Goal: Navigation & Orientation: Find specific page/section

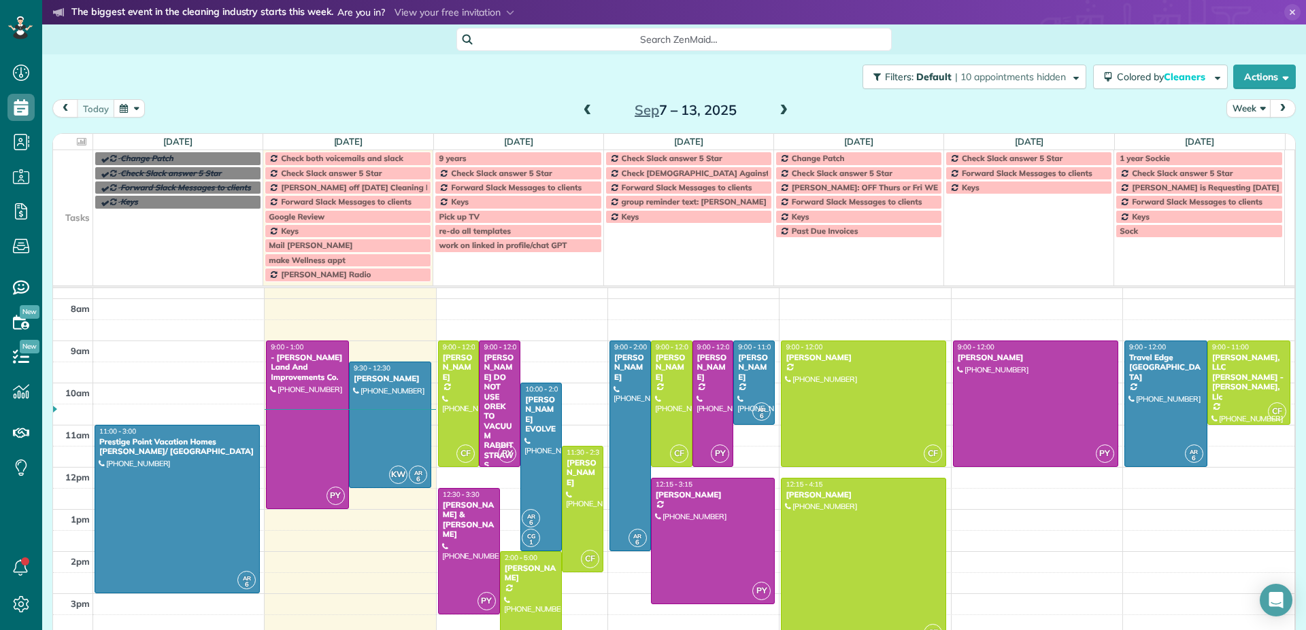
click at [779, 111] on span at bounding box center [783, 111] width 15 height 12
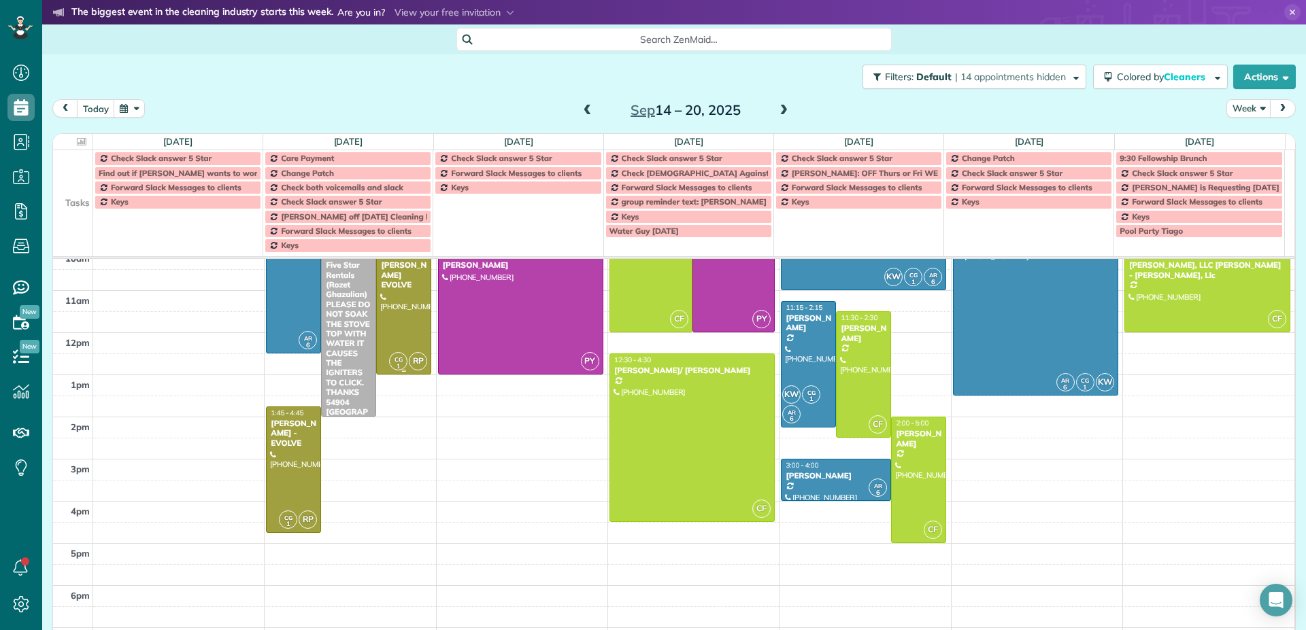
scroll to position [153, 0]
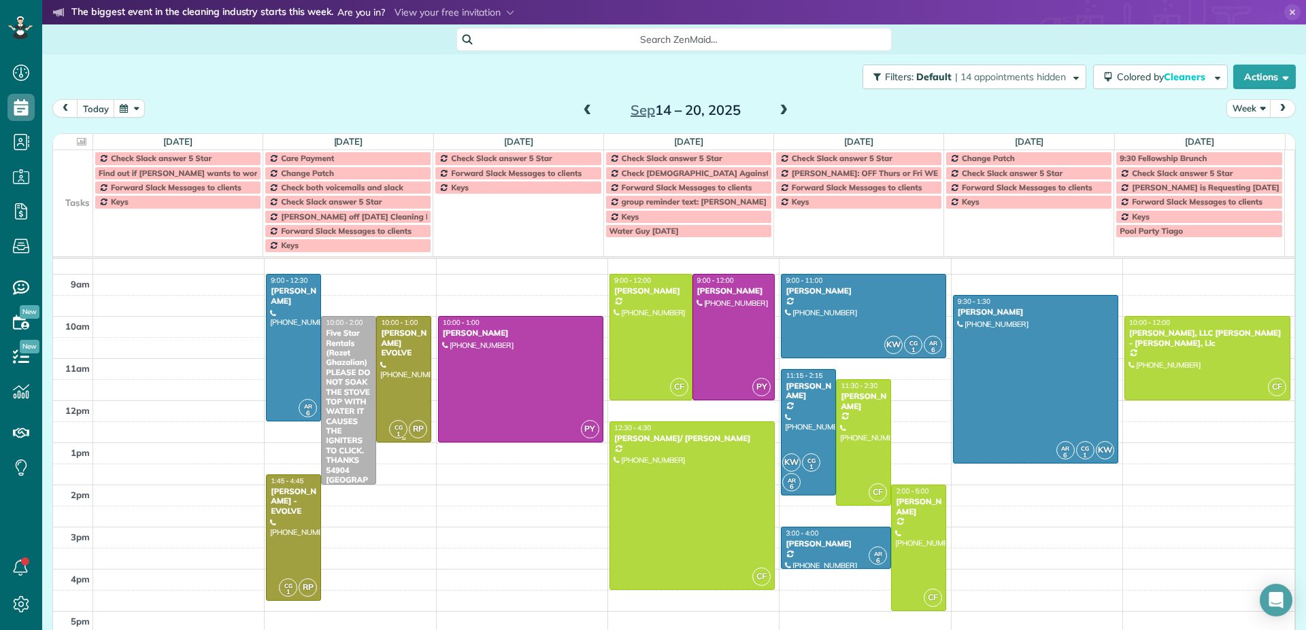
click at [409, 373] on div at bounding box center [404, 379] width 54 height 125
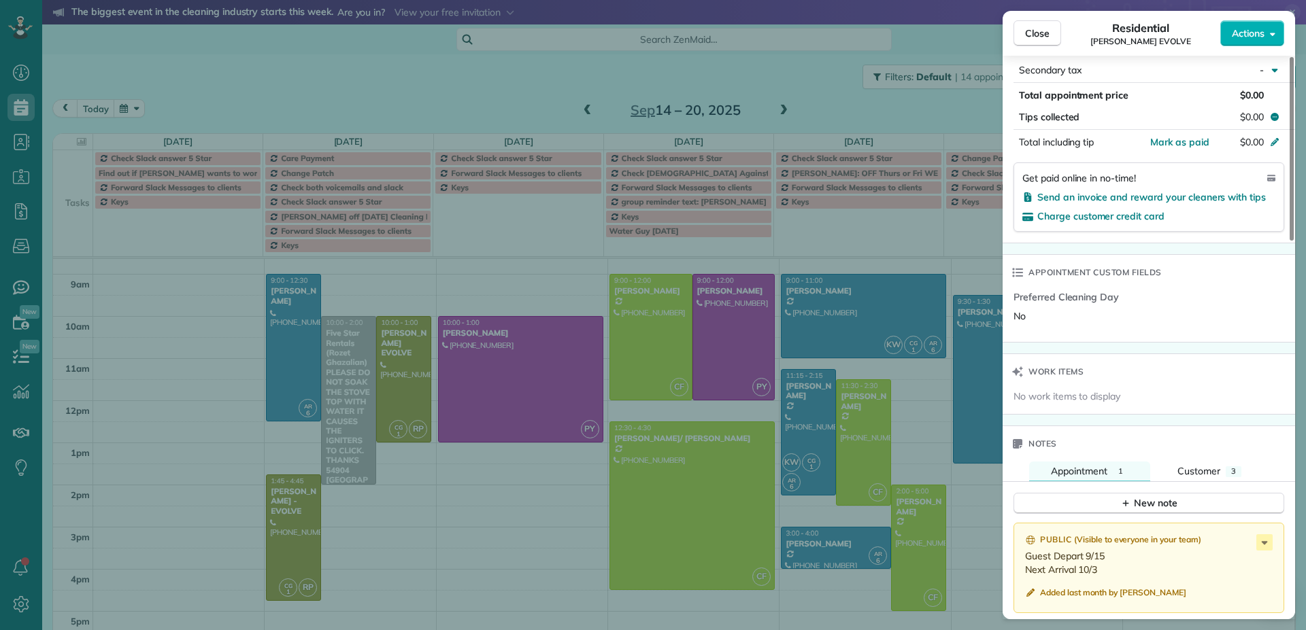
scroll to position [819, 0]
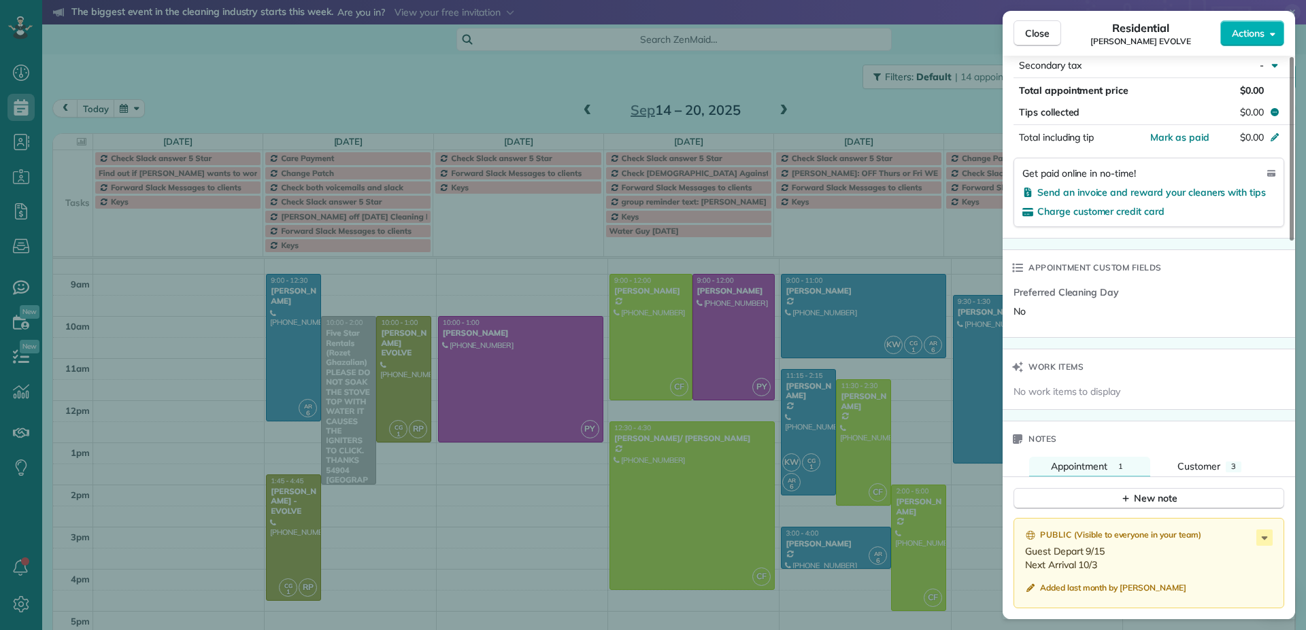
click at [274, 534] on div "Close Residential [PERSON_NAME] EVOLVE Actions Status Active [PERSON_NAME] EVOL…" at bounding box center [653, 315] width 1306 height 630
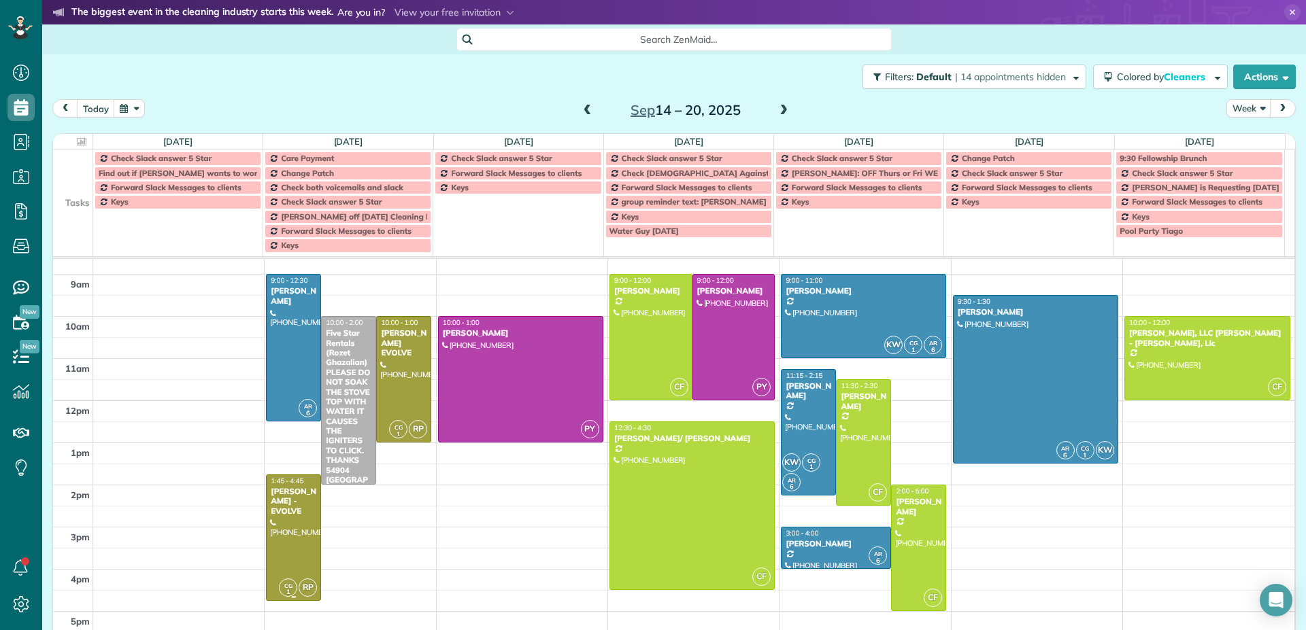
click at [275, 534] on div at bounding box center [294, 537] width 54 height 125
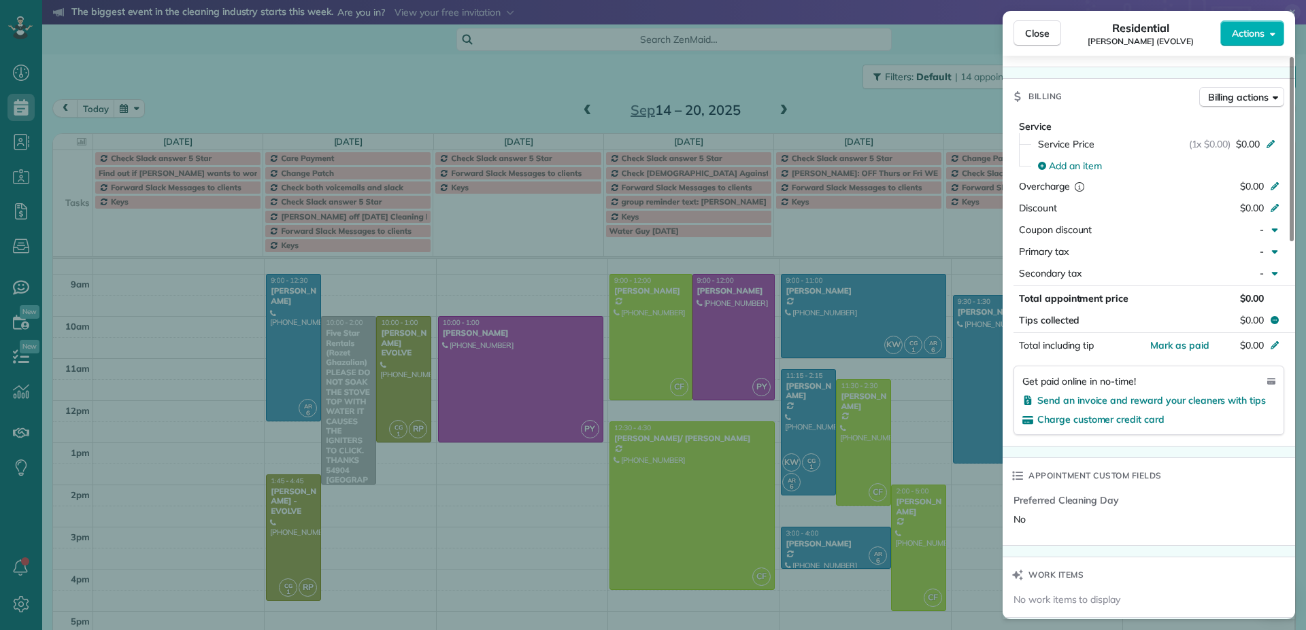
scroll to position [124, 0]
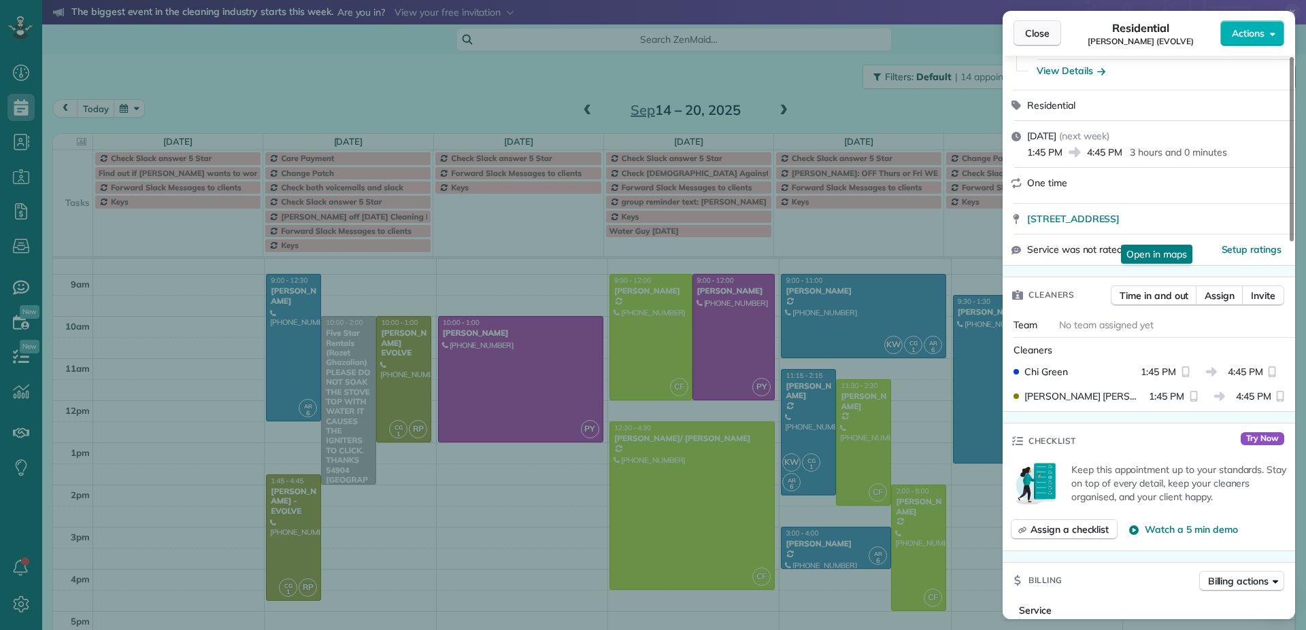
click at [1045, 33] on span "Close" at bounding box center [1037, 34] width 24 height 14
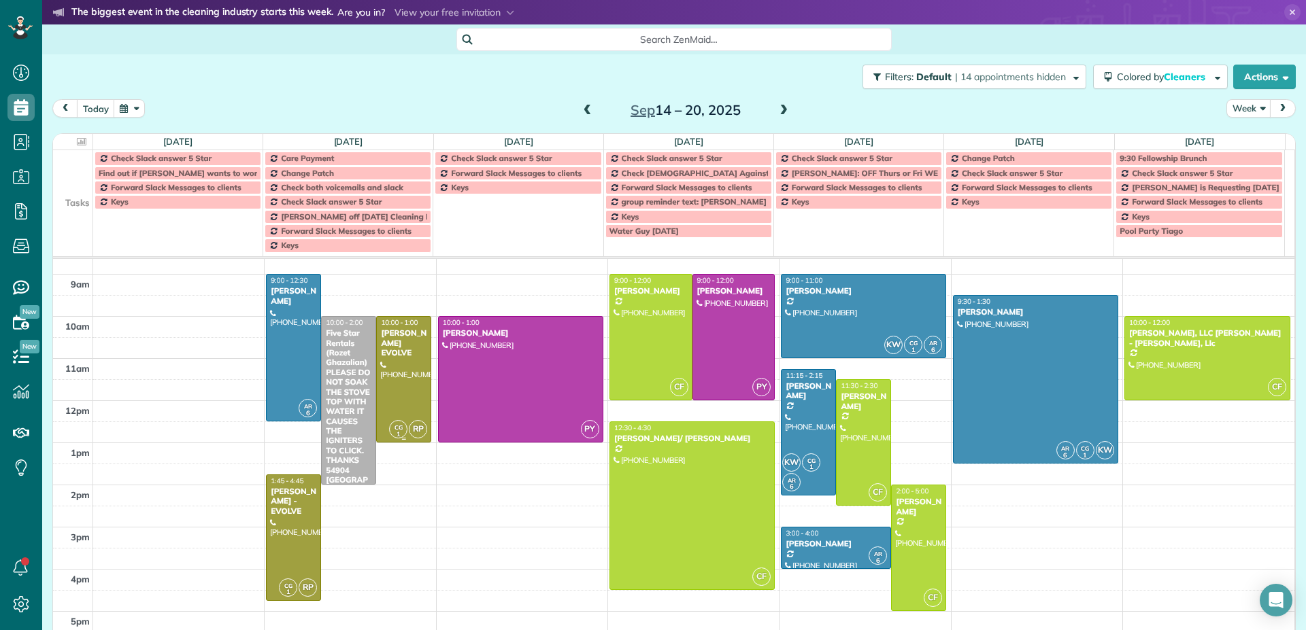
click at [405, 400] on div at bounding box center [404, 379] width 54 height 125
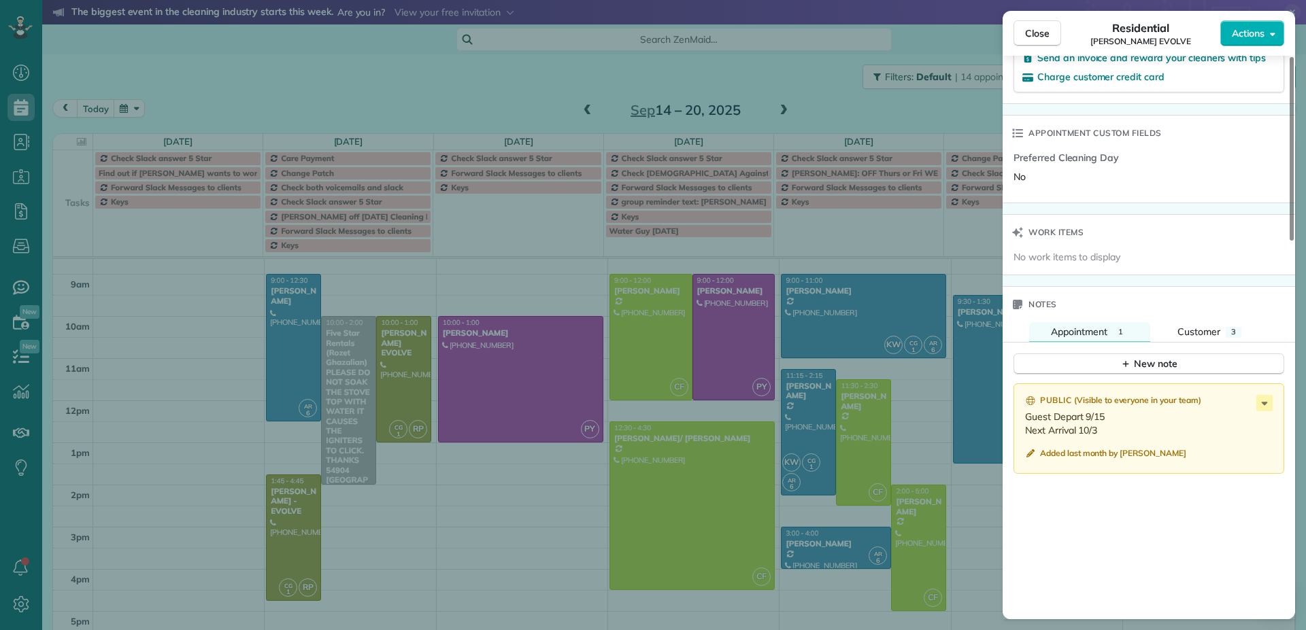
scroll to position [953, 0]
click at [1040, 38] on span "Close" at bounding box center [1037, 34] width 24 height 14
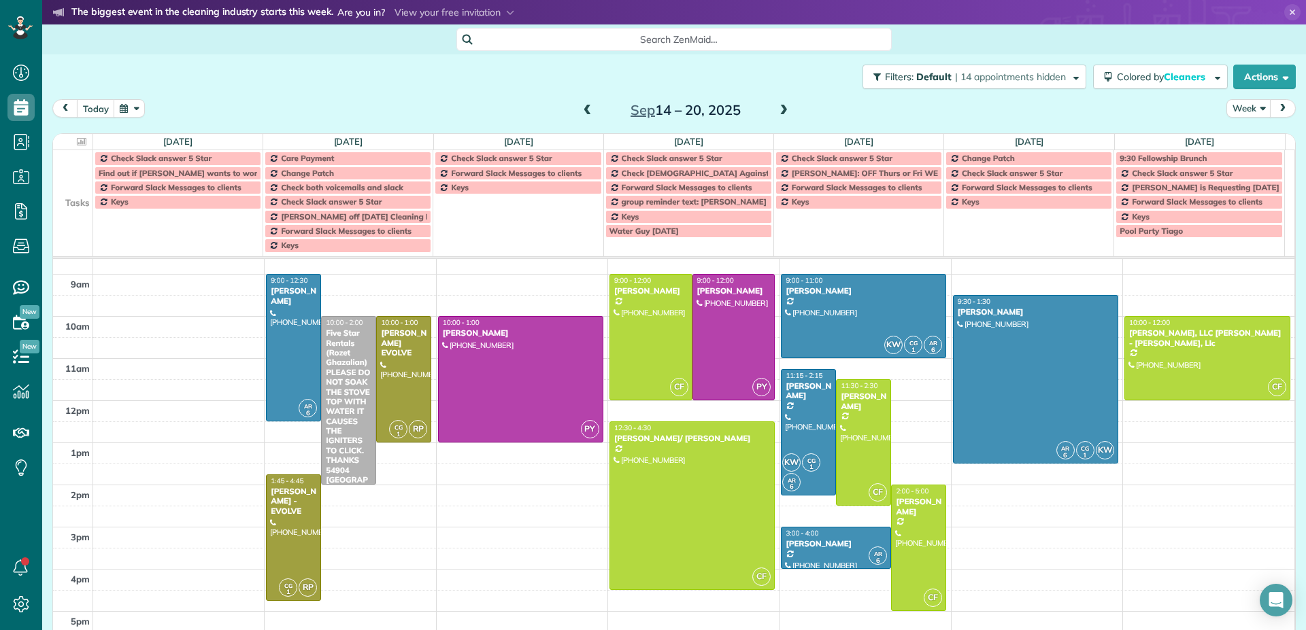
click at [778, 108] on span at bounding box center [783, 111] width 15 height 12
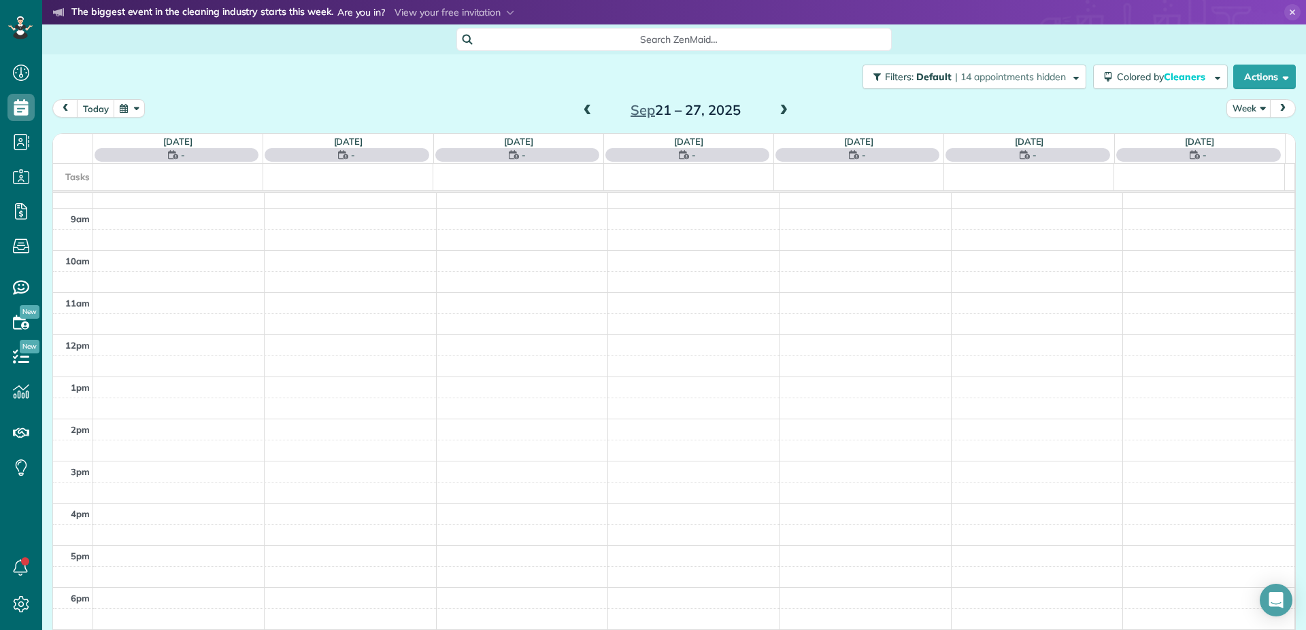
scroll to position [85, 0]
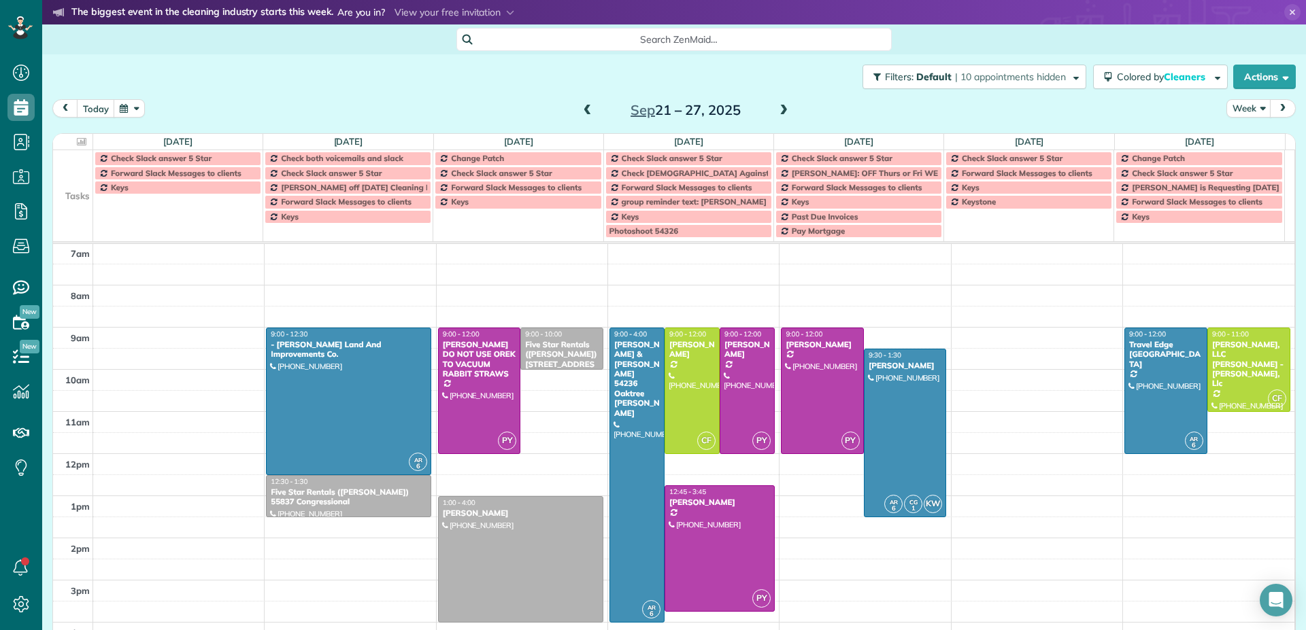
click at [778, 108] on span at bounding box center [783, 111] width 15 height 12
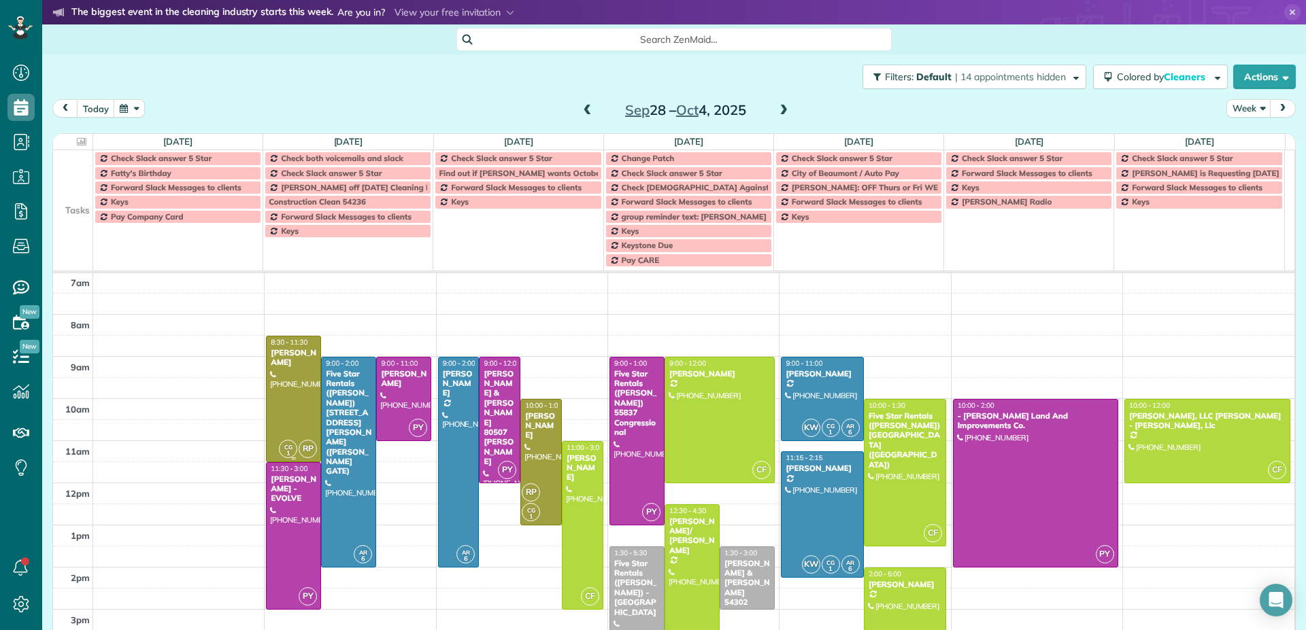
click at [304, 403] on div at bounding box center [294, 399] width 54 height 125
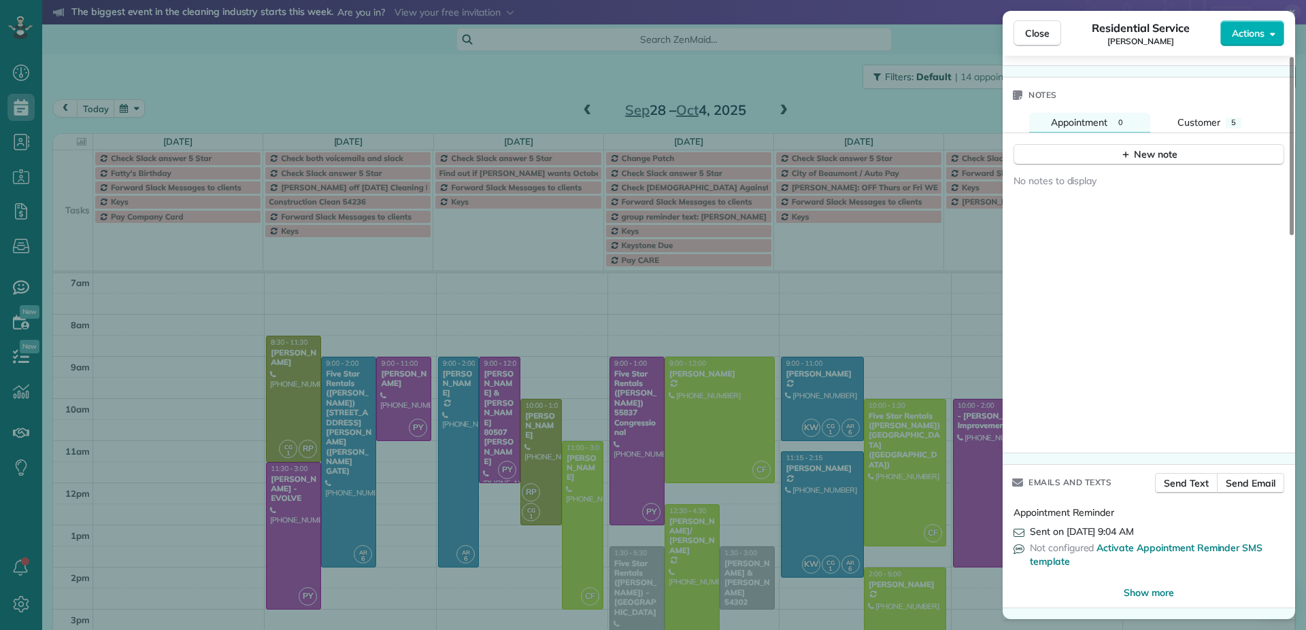
scroll to position [1213, 0]
click at [1038, 35] on span "Close" at bounding box center [1037, 34] width 24 height 14
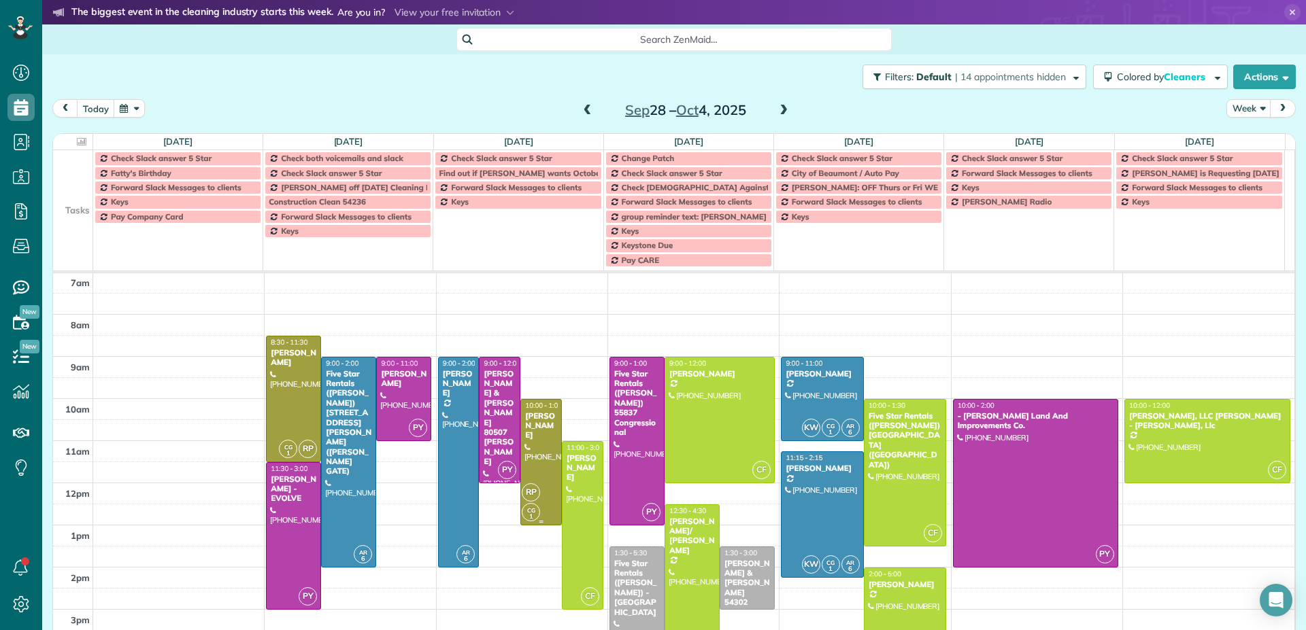
scroll to position [153, 0]
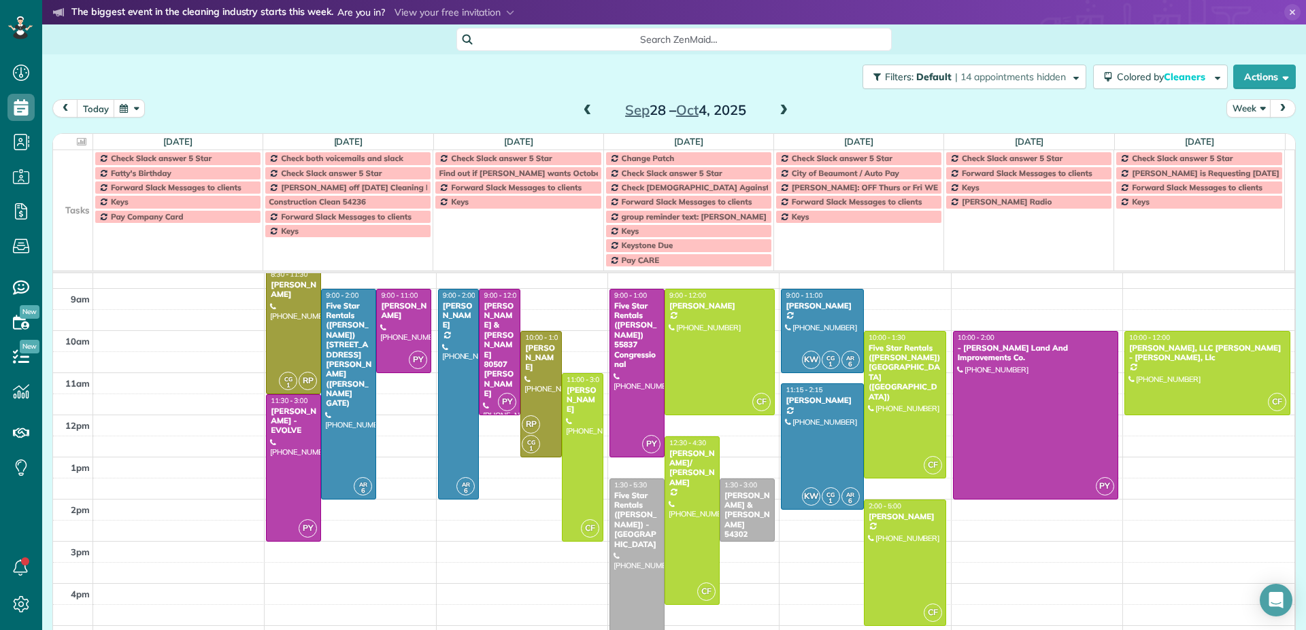
click at [779, 110] on span at bounding box center [783, 111] width 15 height 12
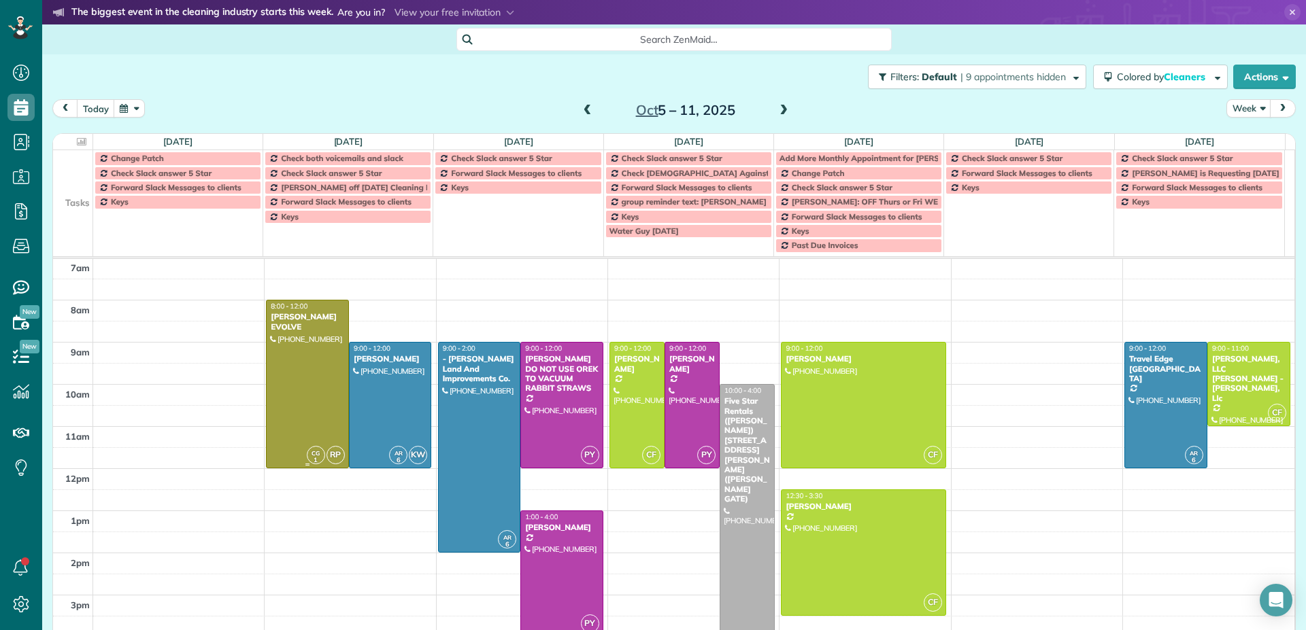
click at [314, 361] on div at bounding box center [308, 384] width 82 height 167
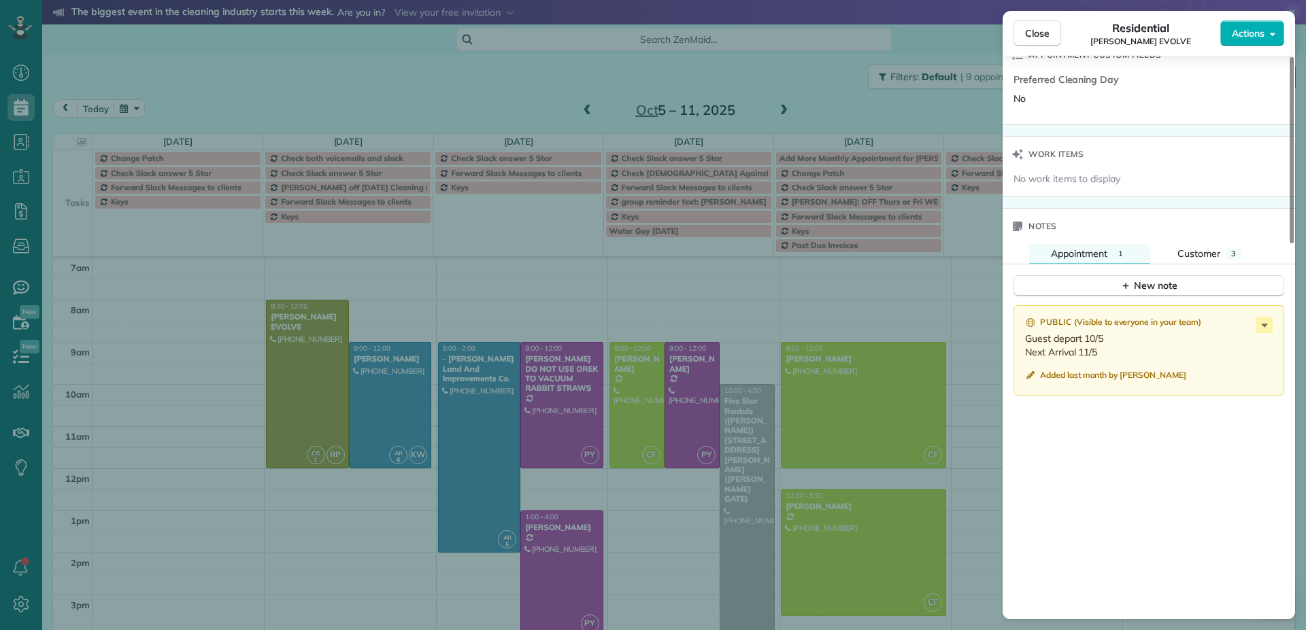
scroll to position [999, 0]
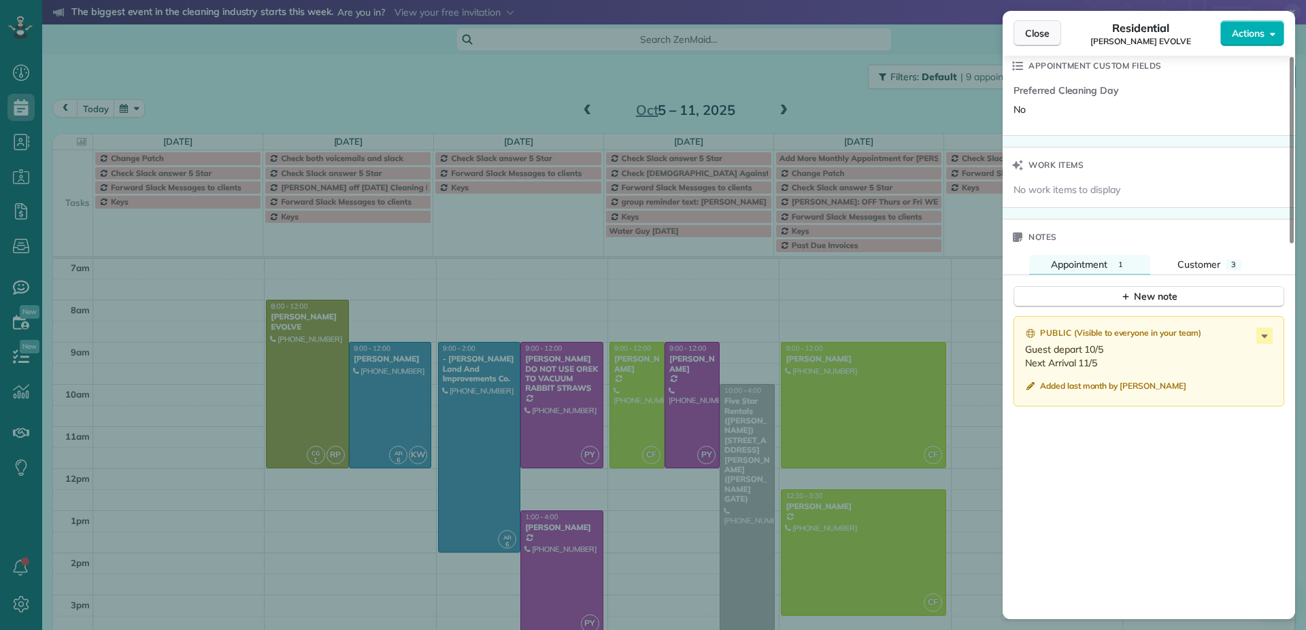
click at [1036, 37] on span "Close" at bounding box center [1037, 34] width 24 height 14
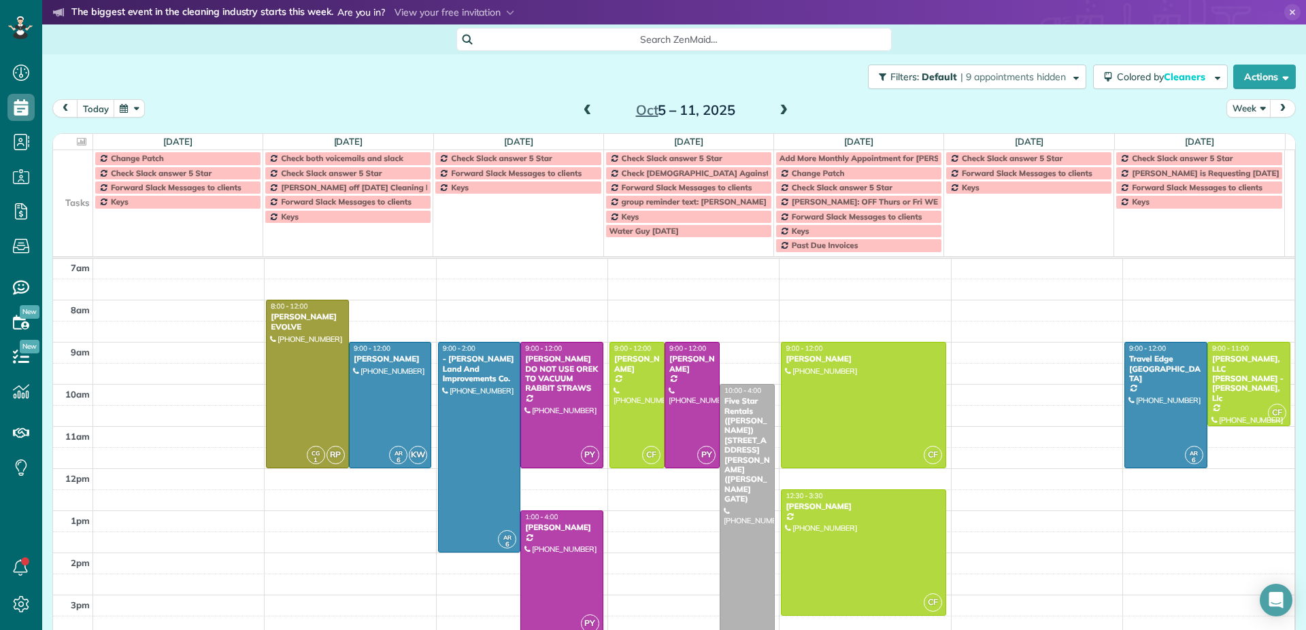
click at [779, 108] on span at bounding box center [783, 111] width 15 height 12
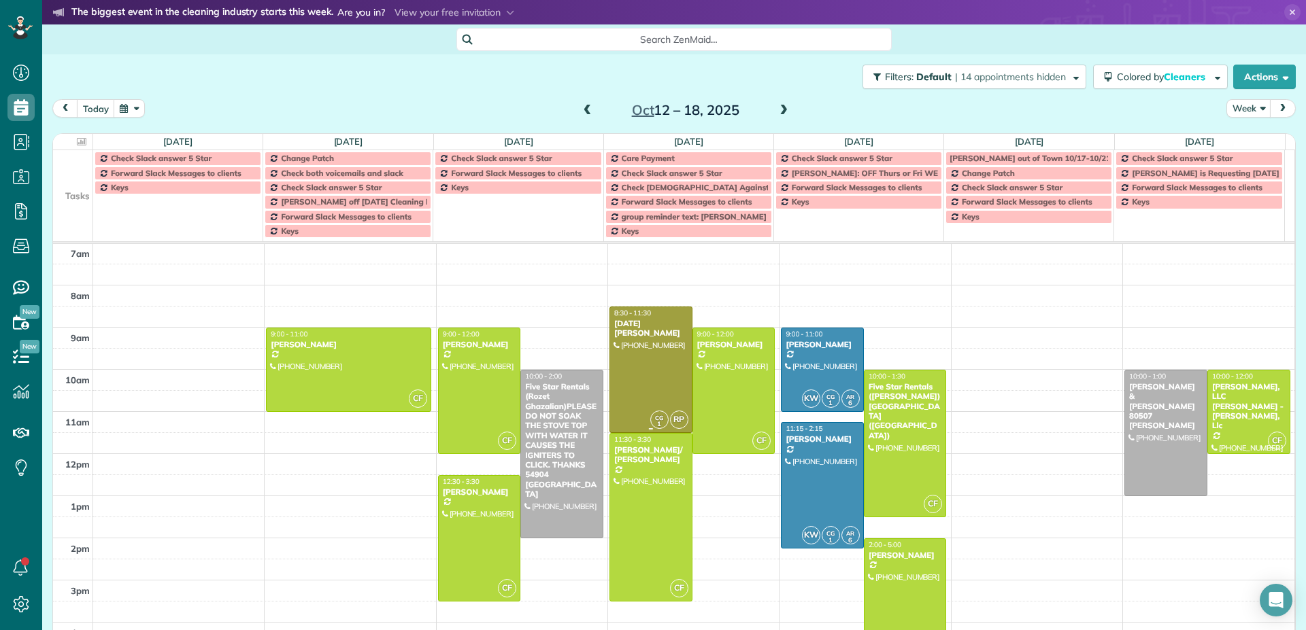
click at [654, 360] on div at bounding box center [651, 369] width 82 height 125
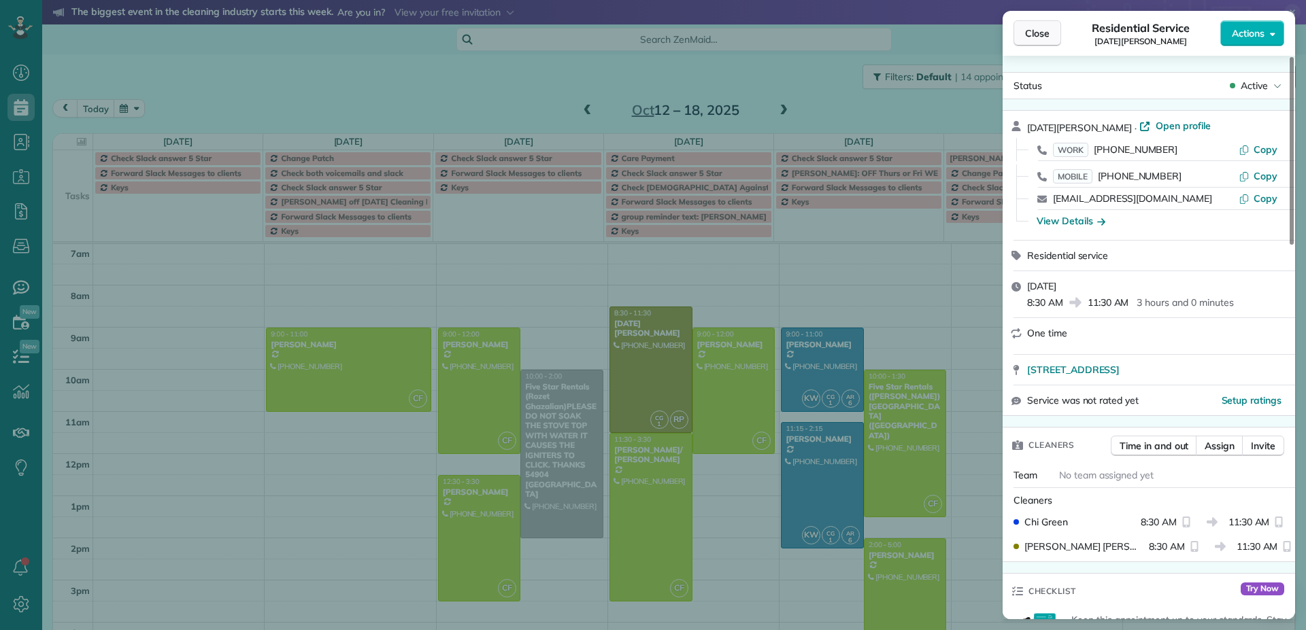
click at [1044, 35] on span "Close" at bounding box center [1037, 34] width 24 height 14
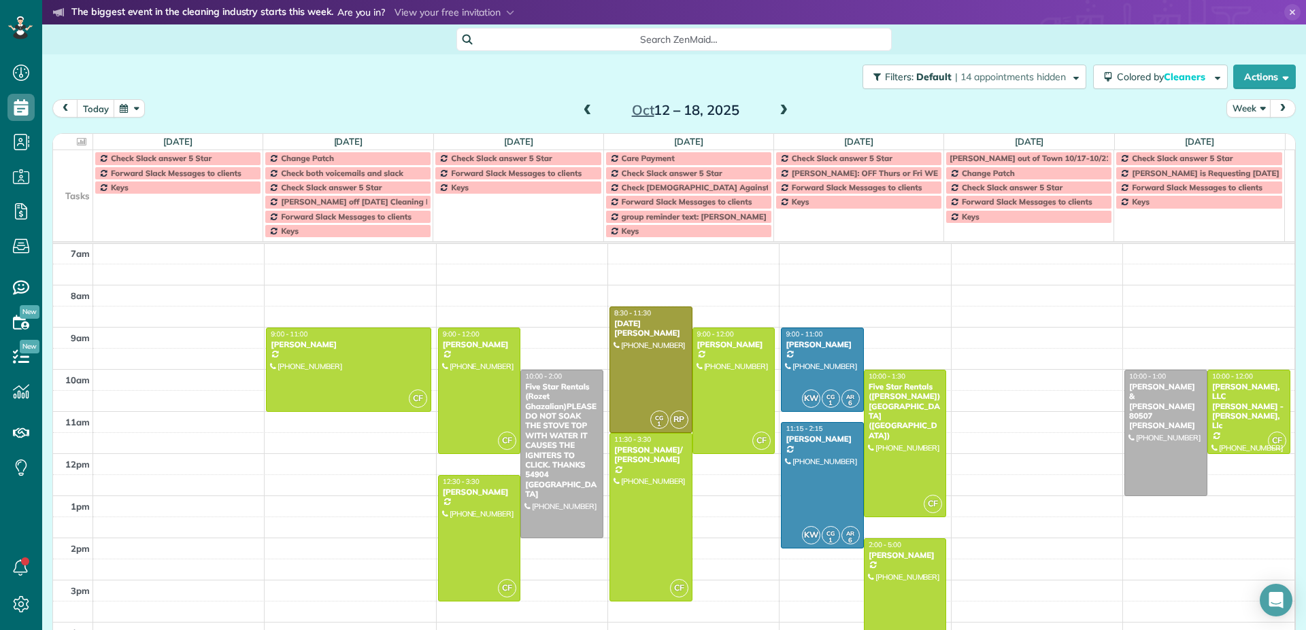
click at [779, 109] on span at bounding box center [783, 111] width 15 height 12
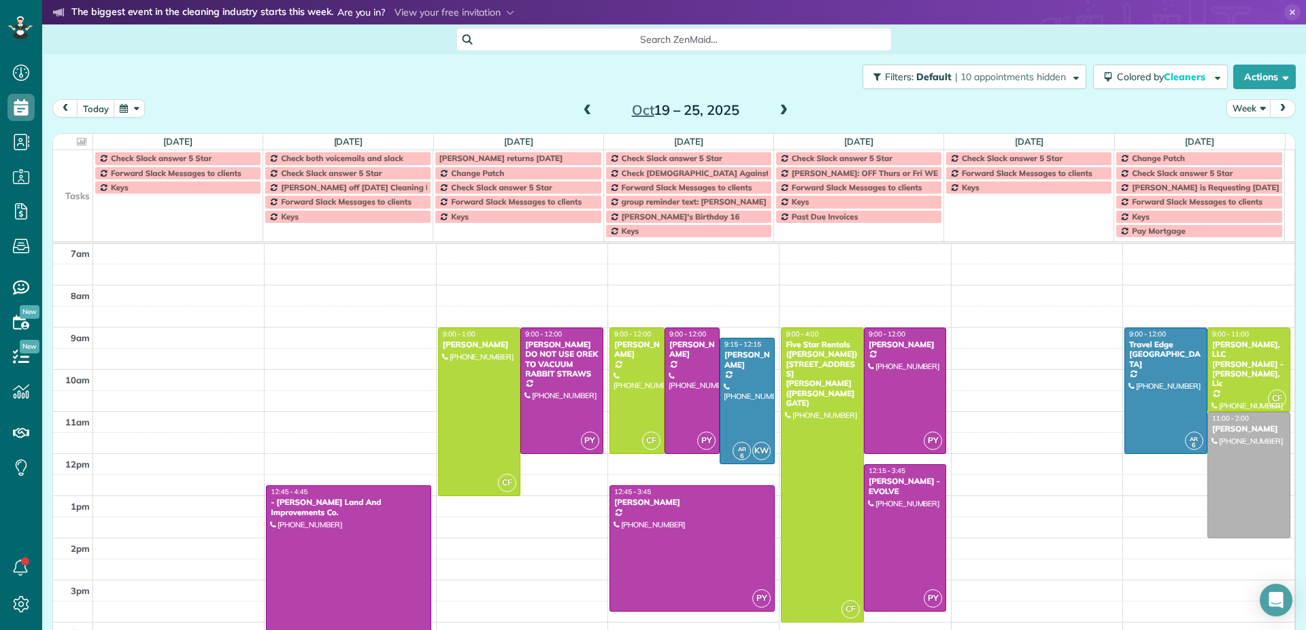
click at [779, 109] on span at bounding box center [783, 111] width 15 height 12
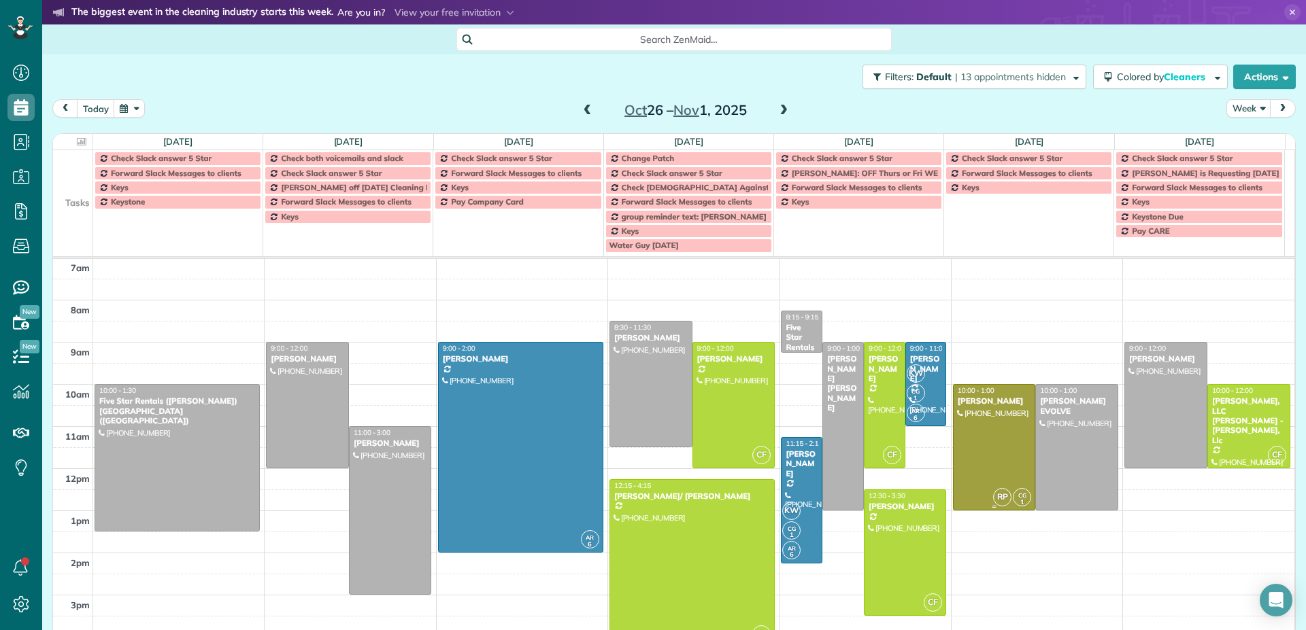
click at [975, 441] on div at bounding box center [995, 447] width 82 height 125
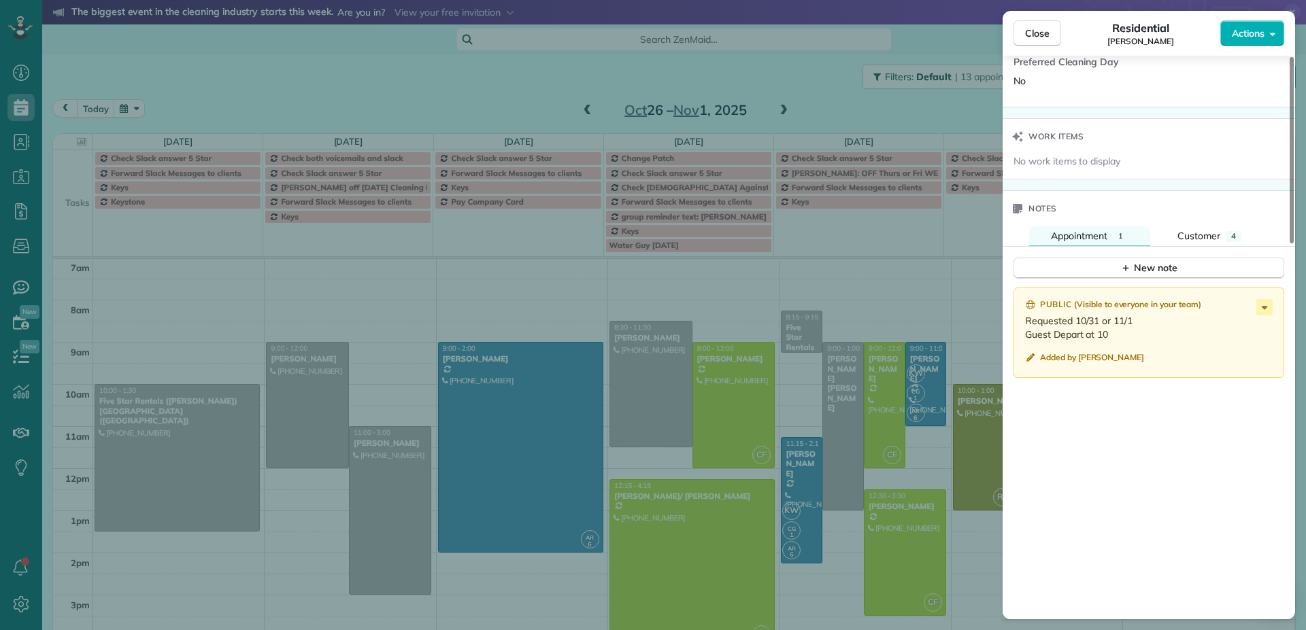
scroll to position [957, 0]
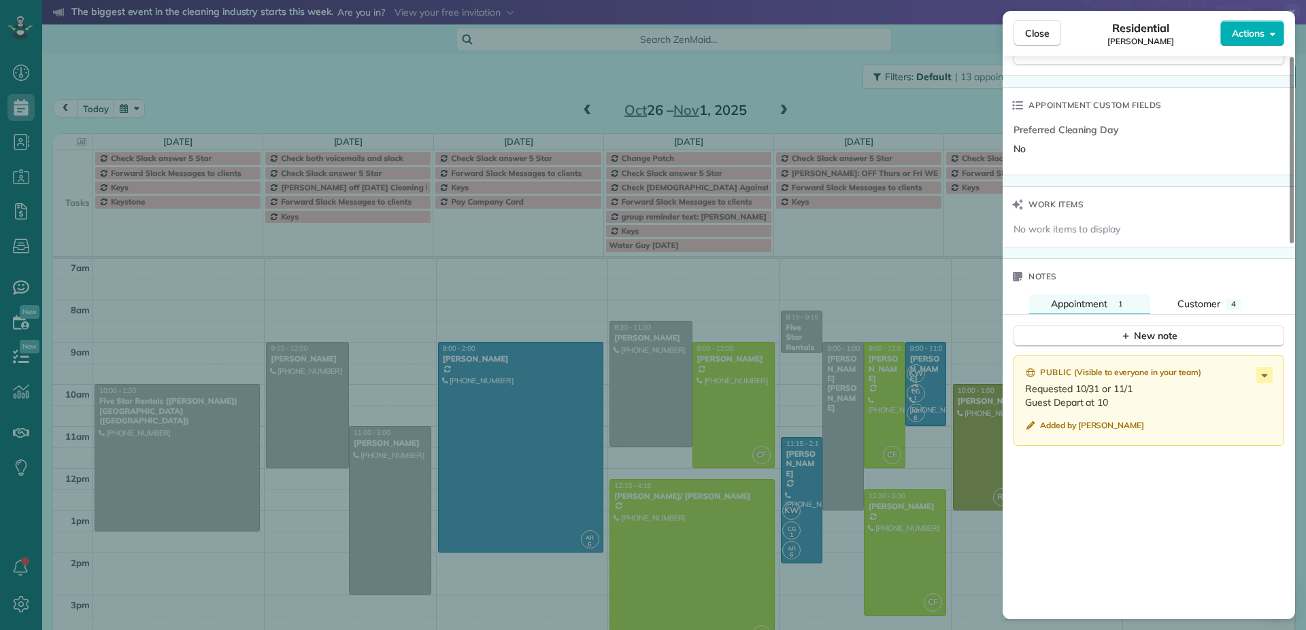
click at [988, 444] on div "Close Residential [PERSON_NAME] Actions Status Active [PERSON_NAME] · Open prof…" at bounding box center [653, 315] width 1306 height 630
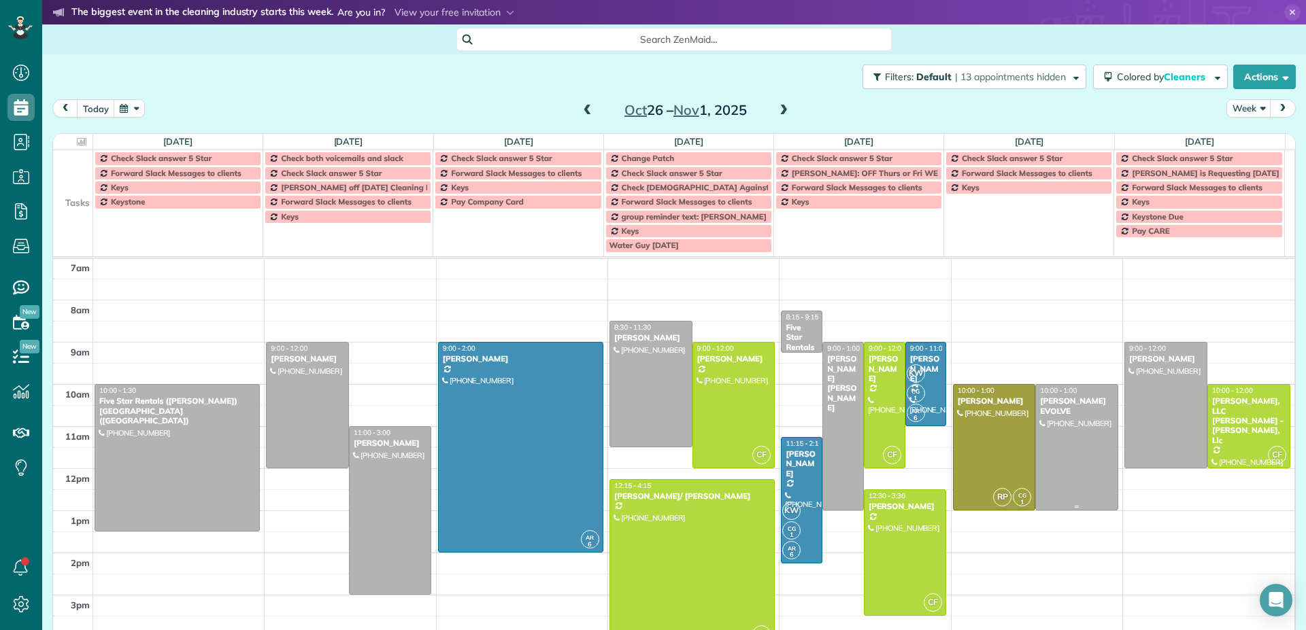
click at [1062, 447] on div at bounding box center [1077, 447] width 82 height 125
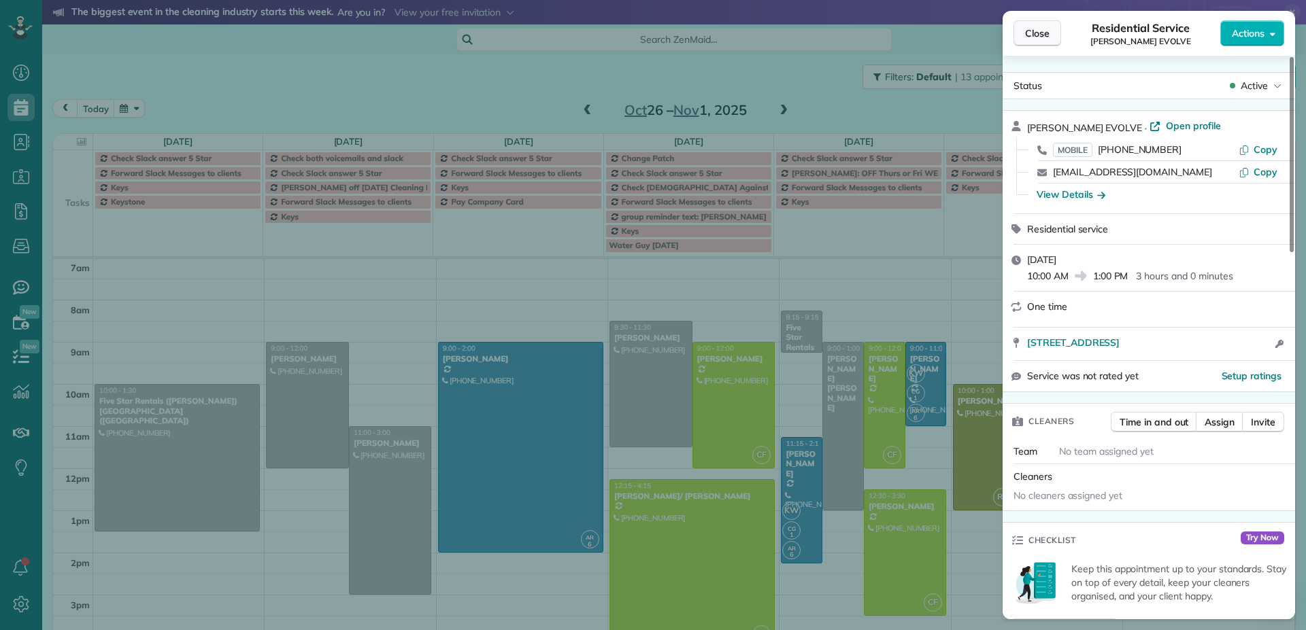
click at [1045, 35] on span "Close" at bounding box center [1037, 34] width 24 height 14
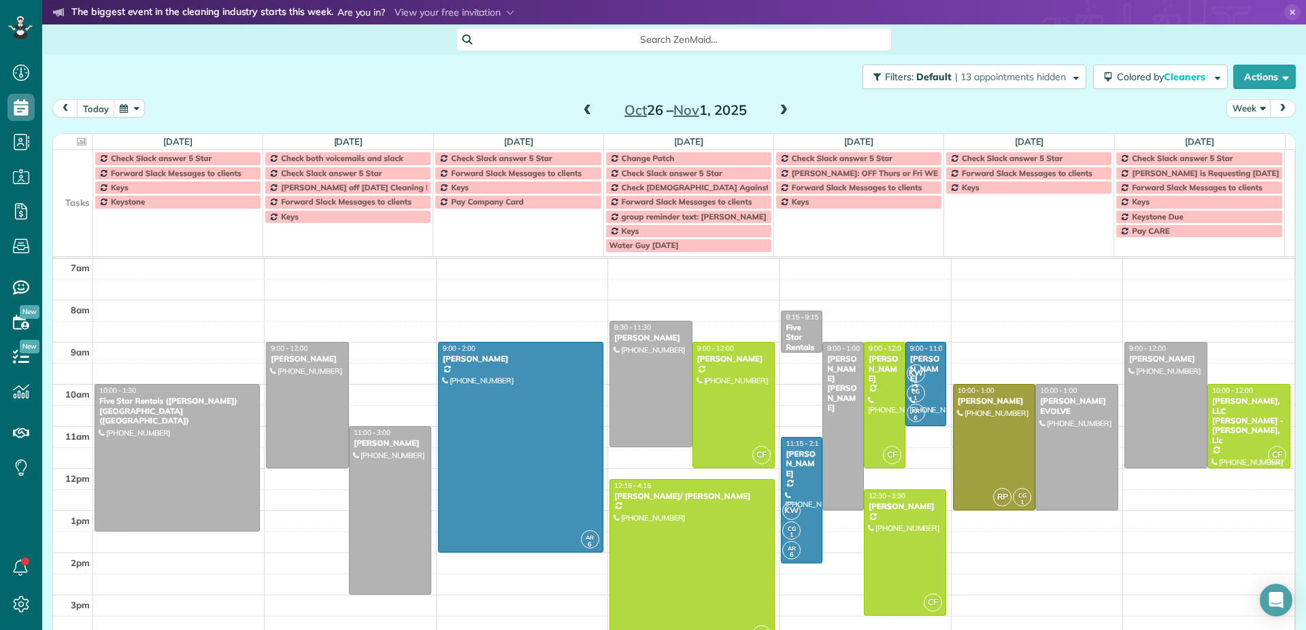
click at [779, 110] on span at bounding box center [783, 111] width 15 height 12
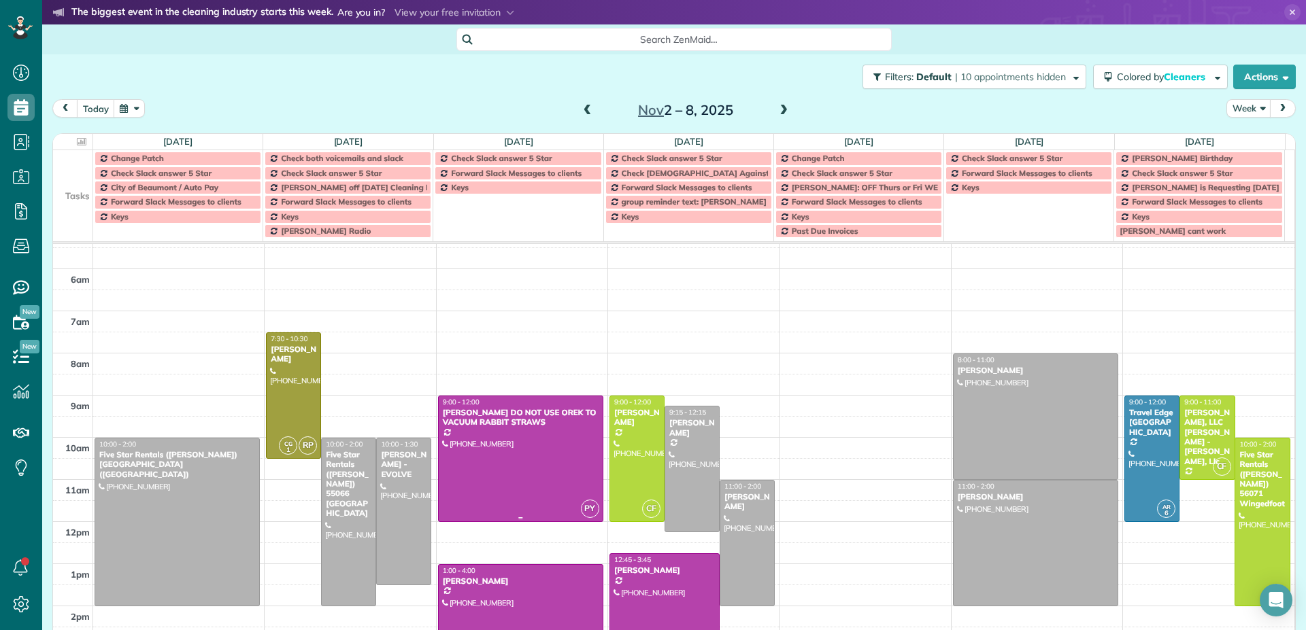
scroll to position [85, 0]
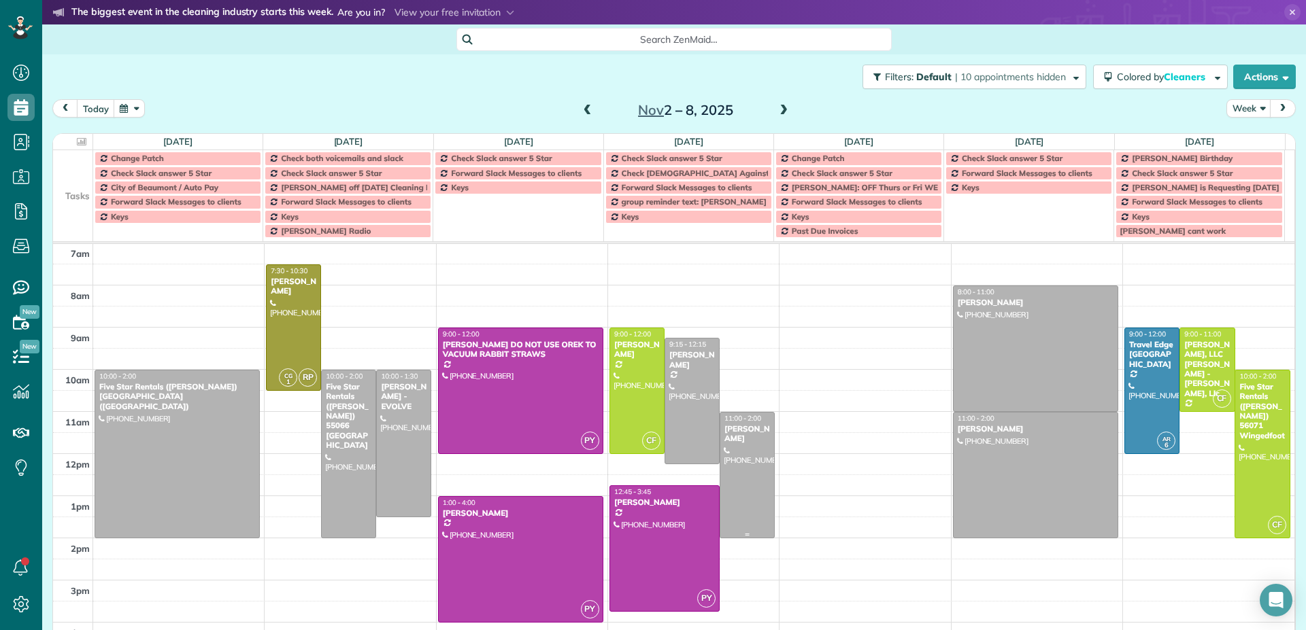
click at [730, 456] on div at bounding box center [747, 475] width 54 height 125
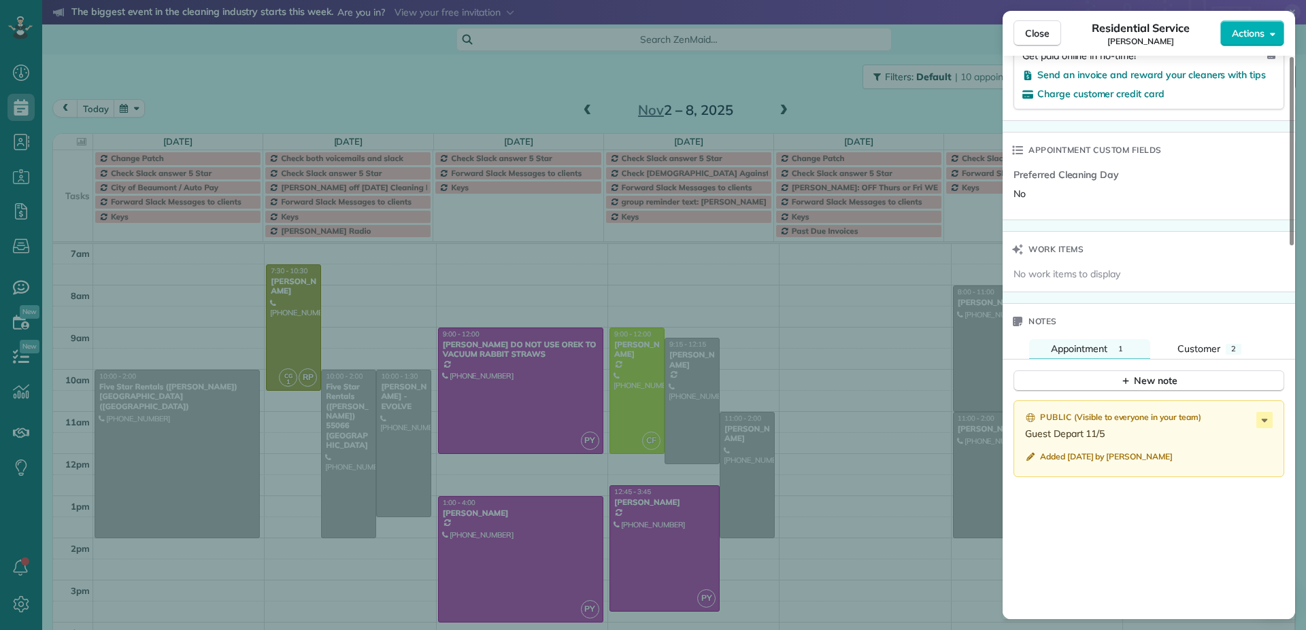
scroll to position [975, 0]
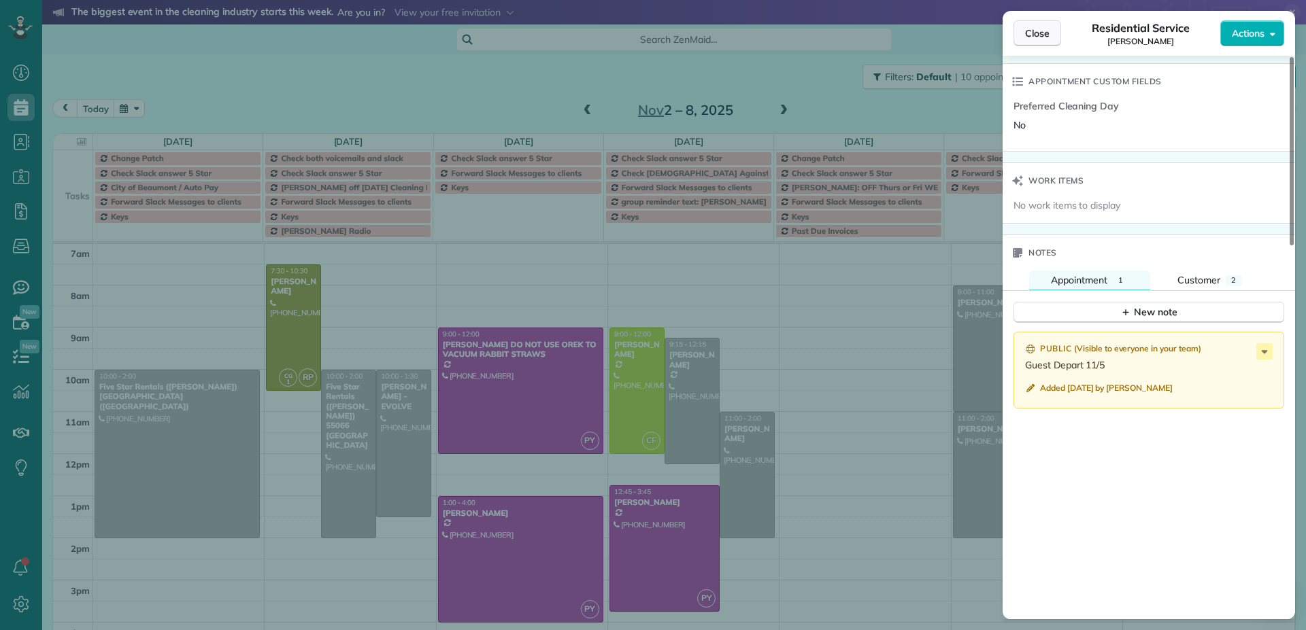
click at [1039, 34] on span "Close" at bounding box center [1037, 34] width 24 height 14
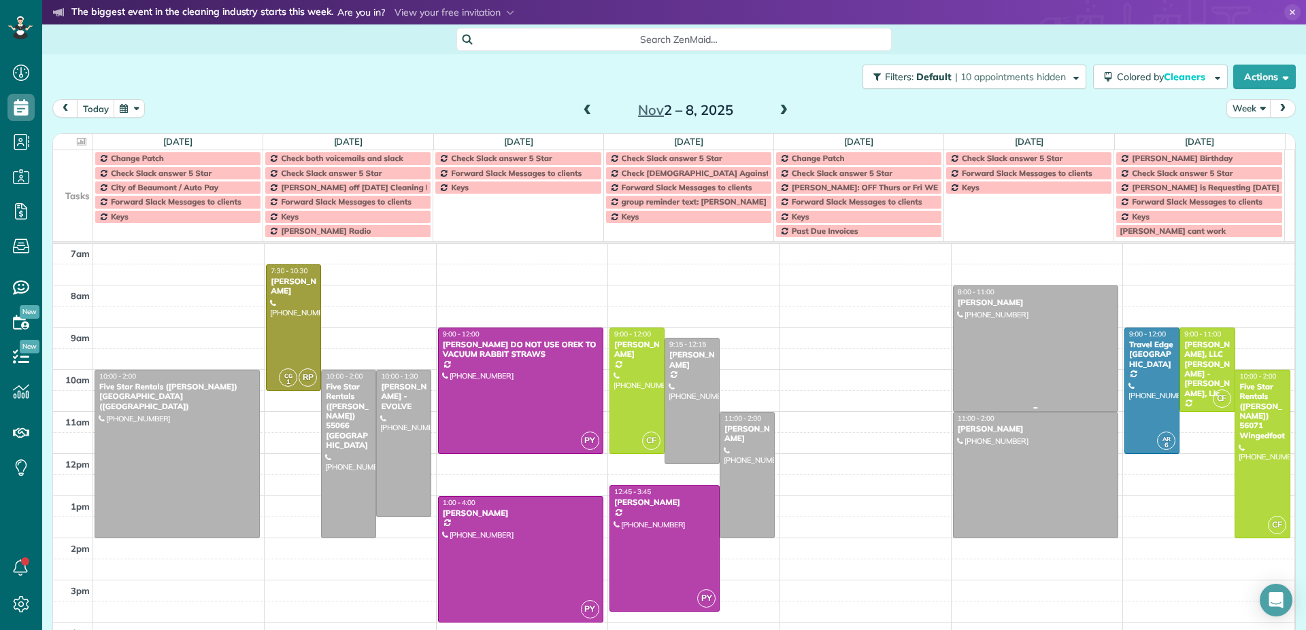
click at [1014, 336] on div at bounding box center [1036, 348] width 164 height 125
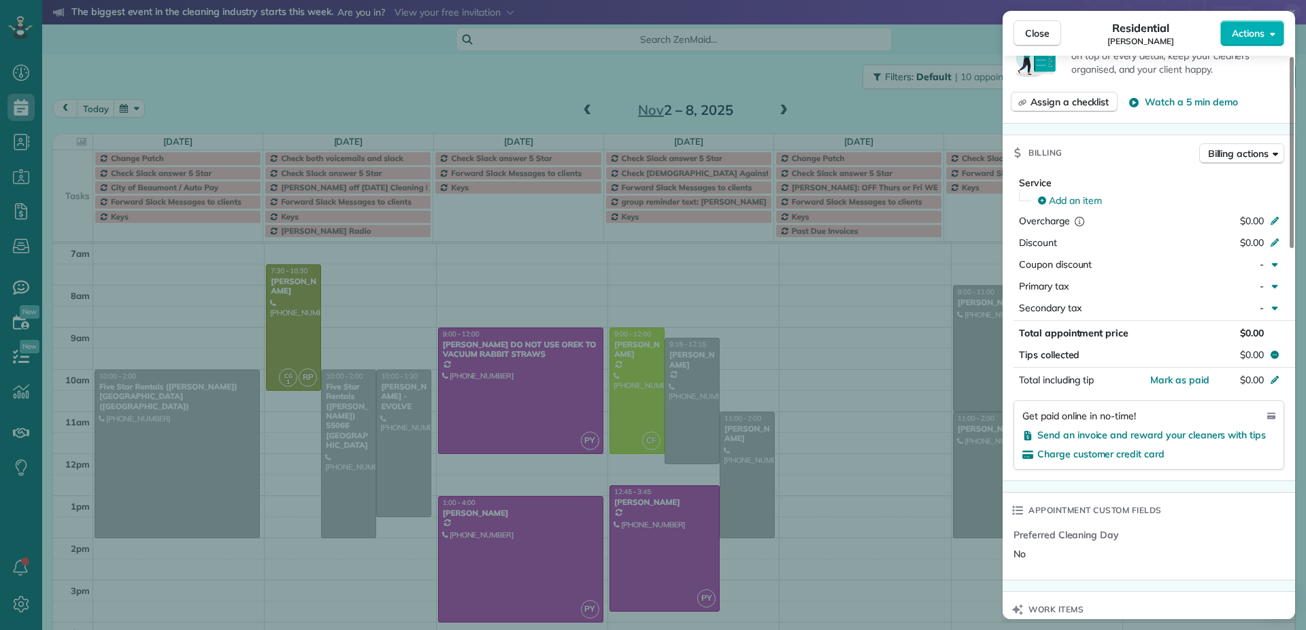
scroll to position [816, 0]
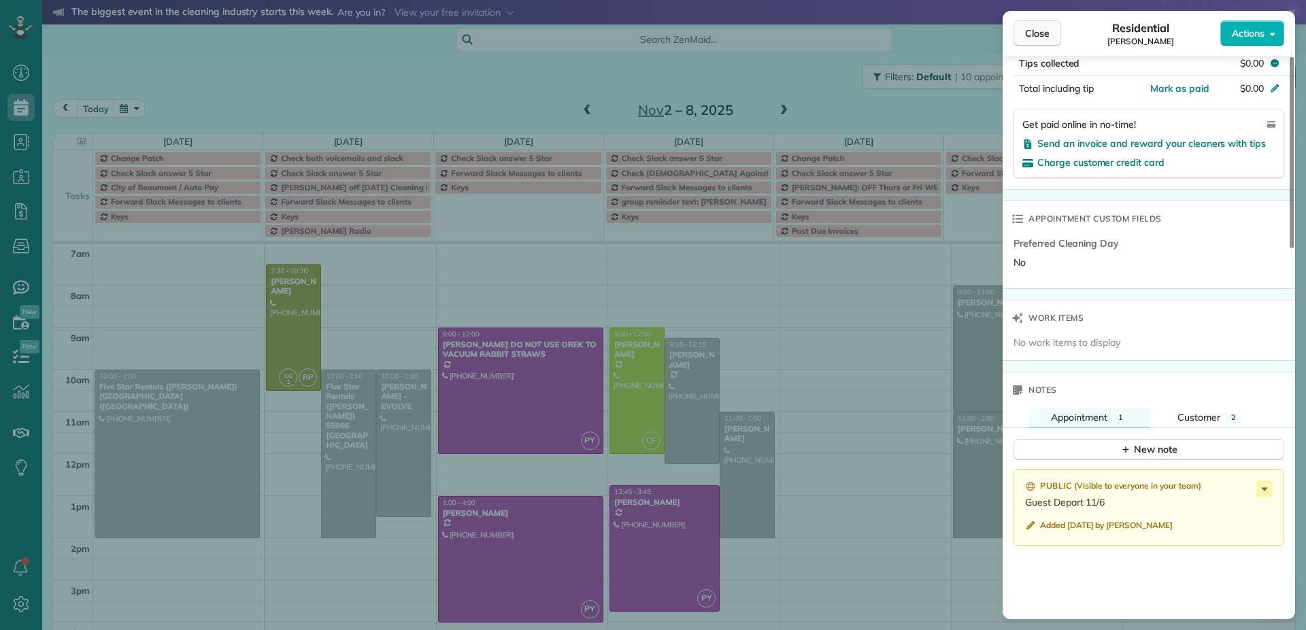
click at [1042, 39] on span "Close" at bounding box center [1037, 34] width 24 height 14
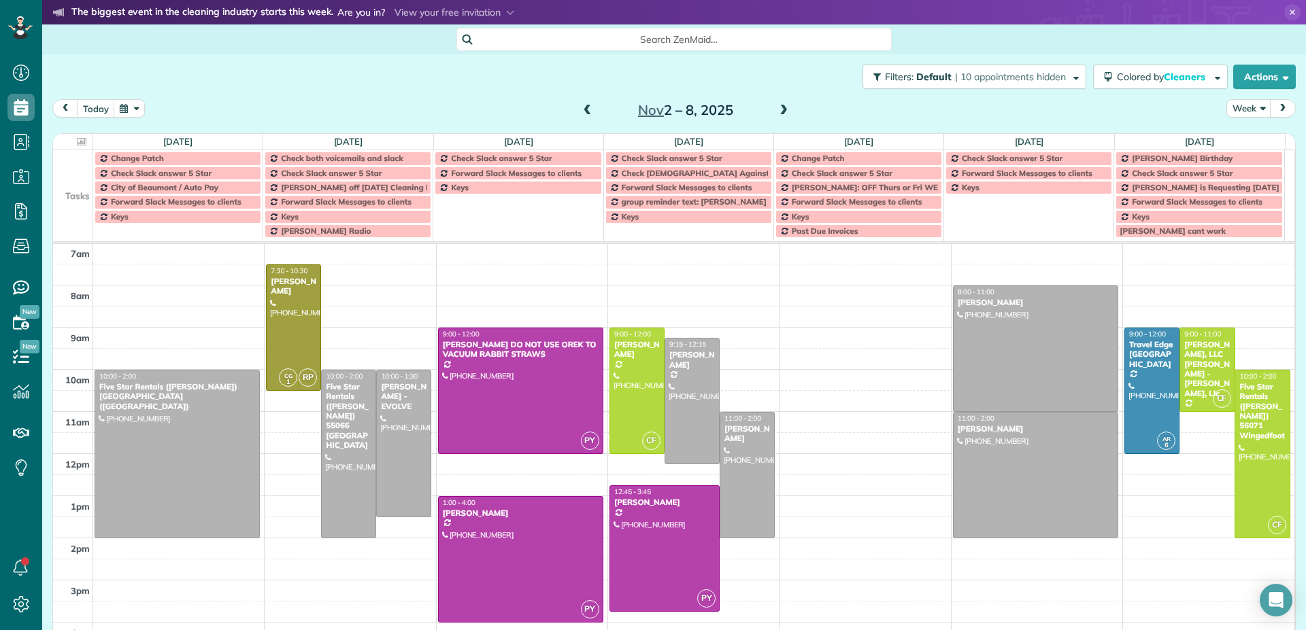
click at [779, 110] on span at bounding box center [783, 111] width 15 height 12
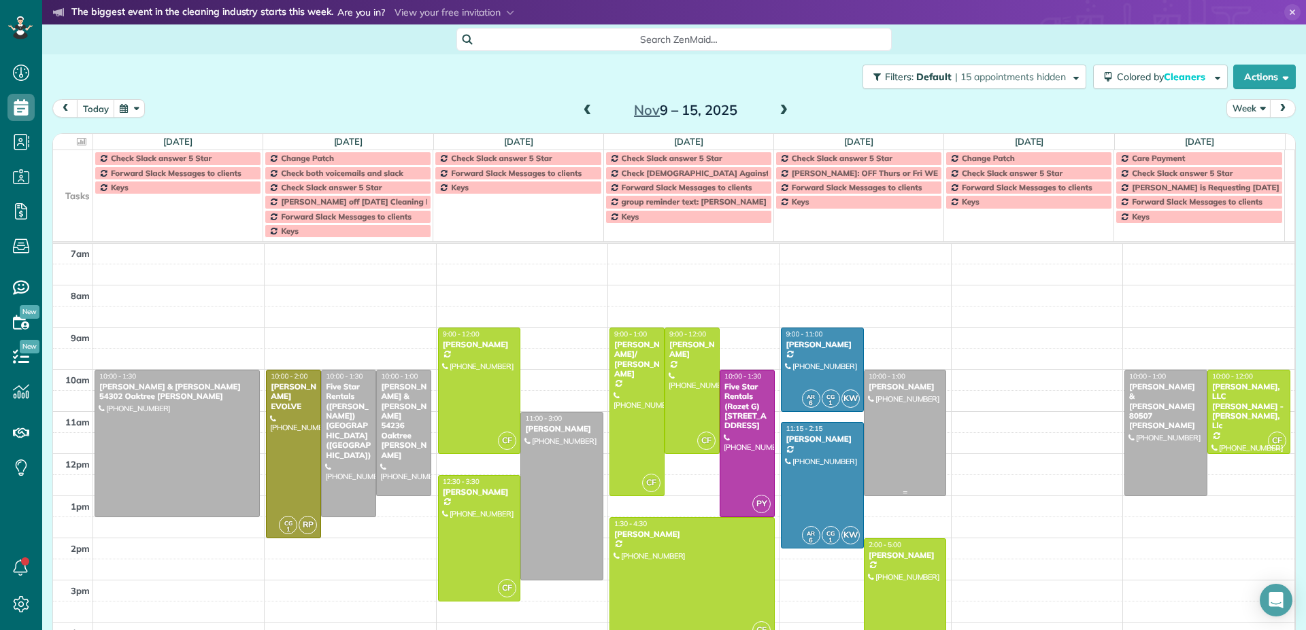
click at [898, 427] on div at bounding box center [905, 433] width 82 height 125
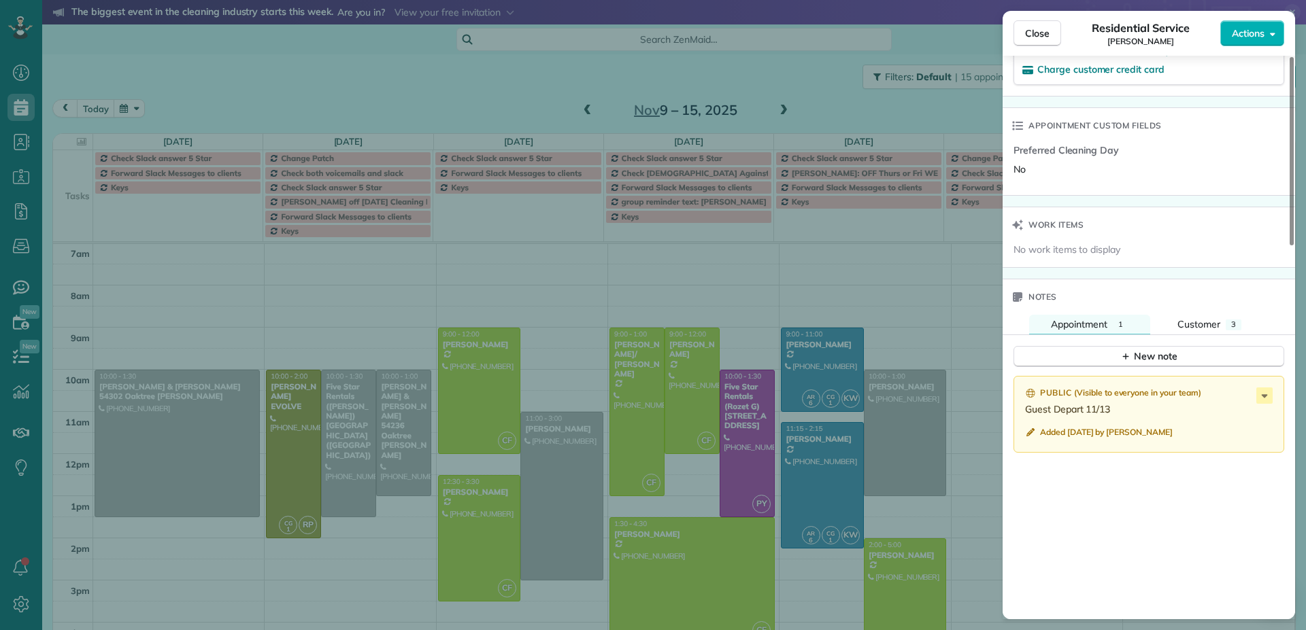
scroll to position [909, 0]
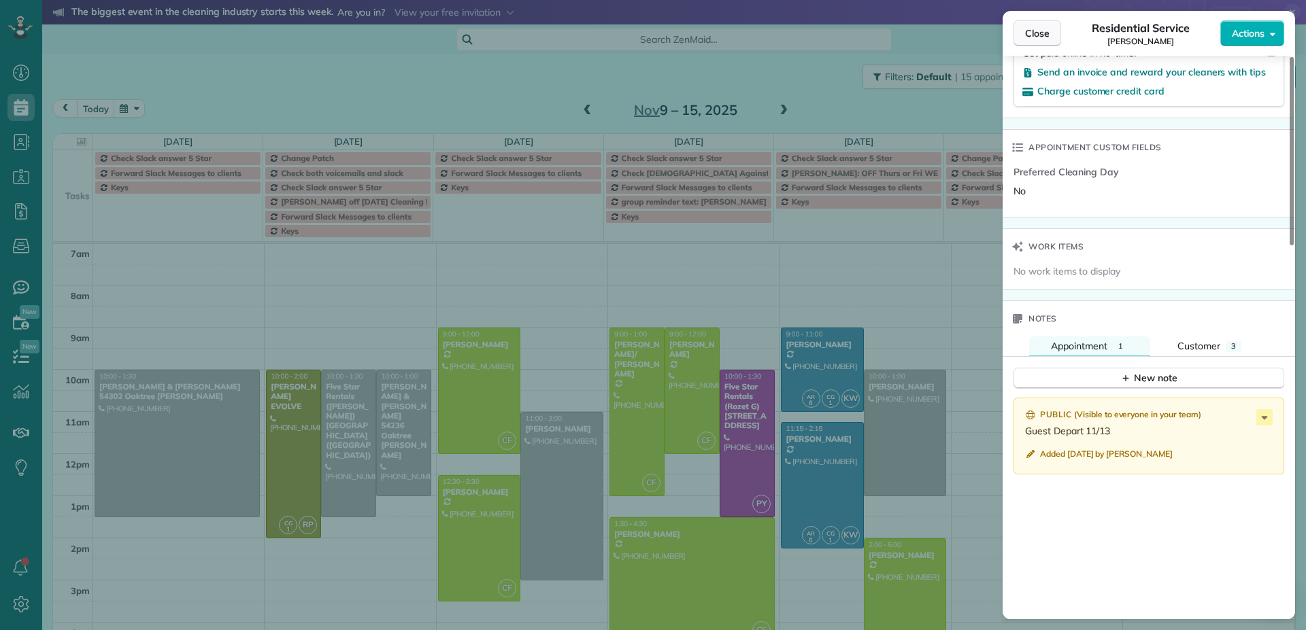
click at [1035, 33] on span "Close" at bounding box center [1037, 34] width 24 height 14
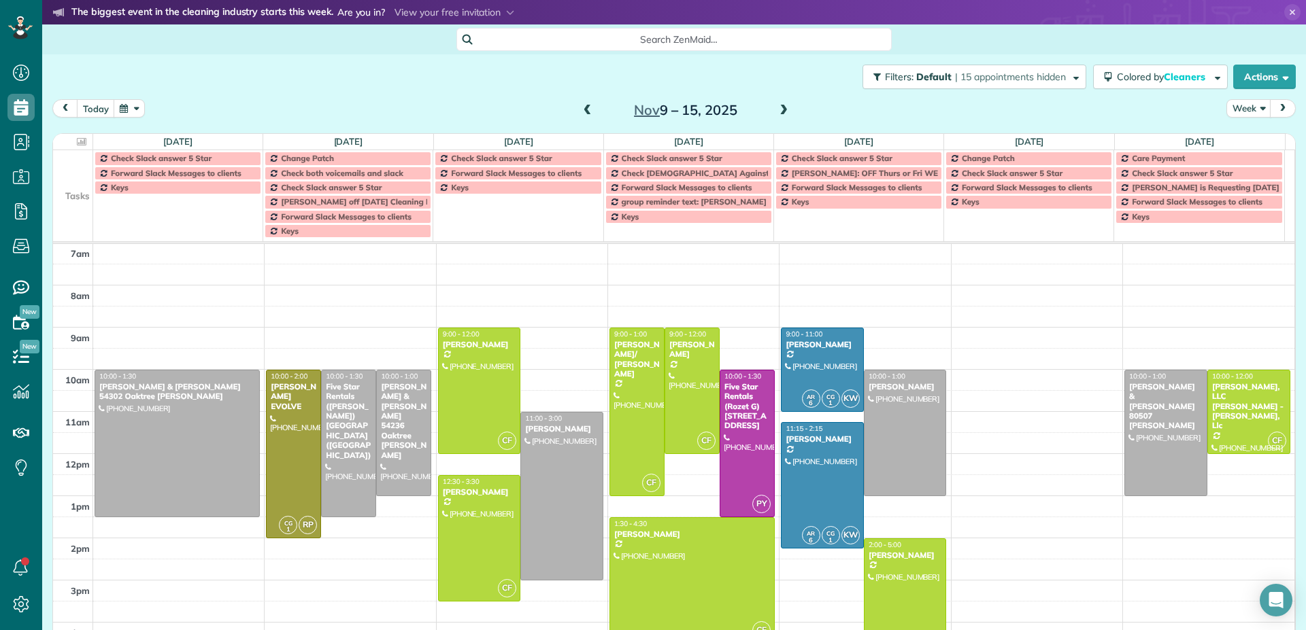
click at [778, 110] on span at bounding box center [783, 111] width 15 height 12
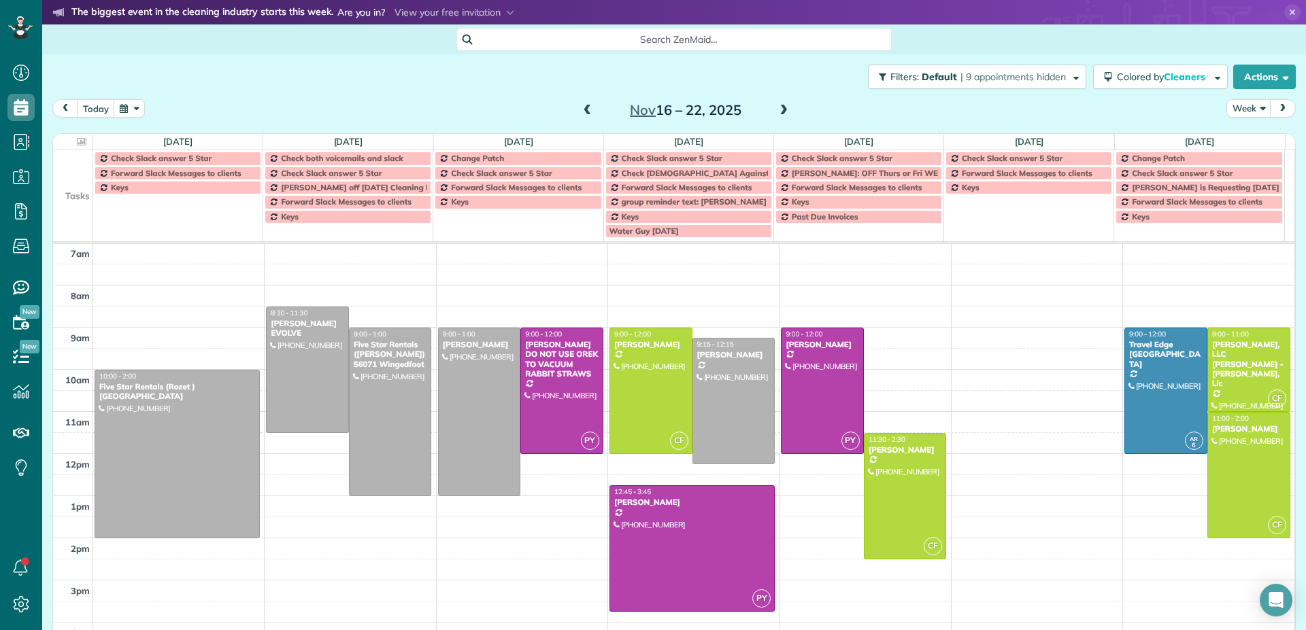
click at [778, 110] on span at bounding box center [783, 111] width 15 height 12
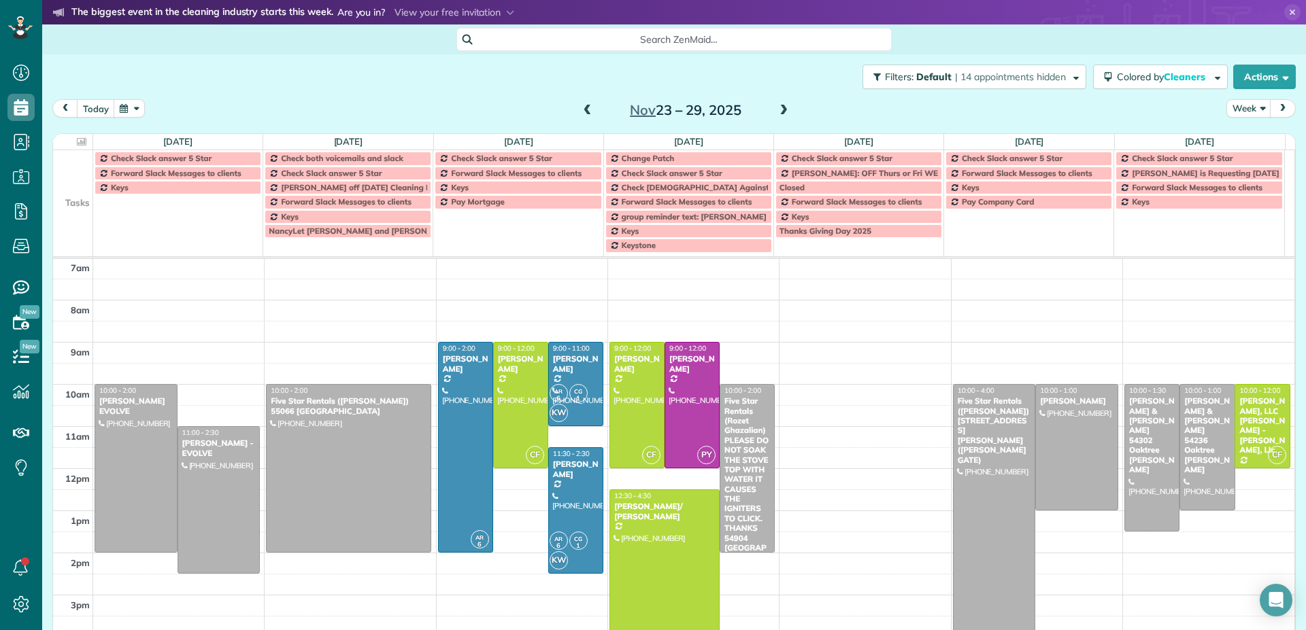
click at [778, 110] on span at bounding box center [783, 111] width 15 height 12
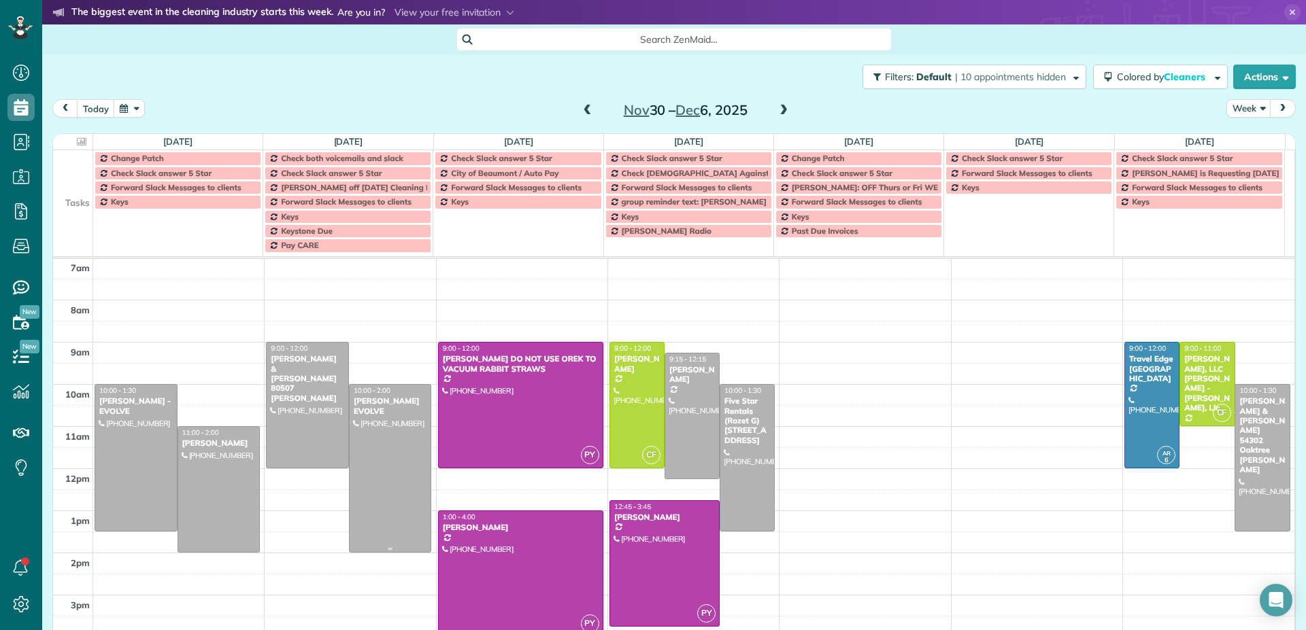
click at [401, 473] on div at bounding box center [391, 468] width 82 height 167
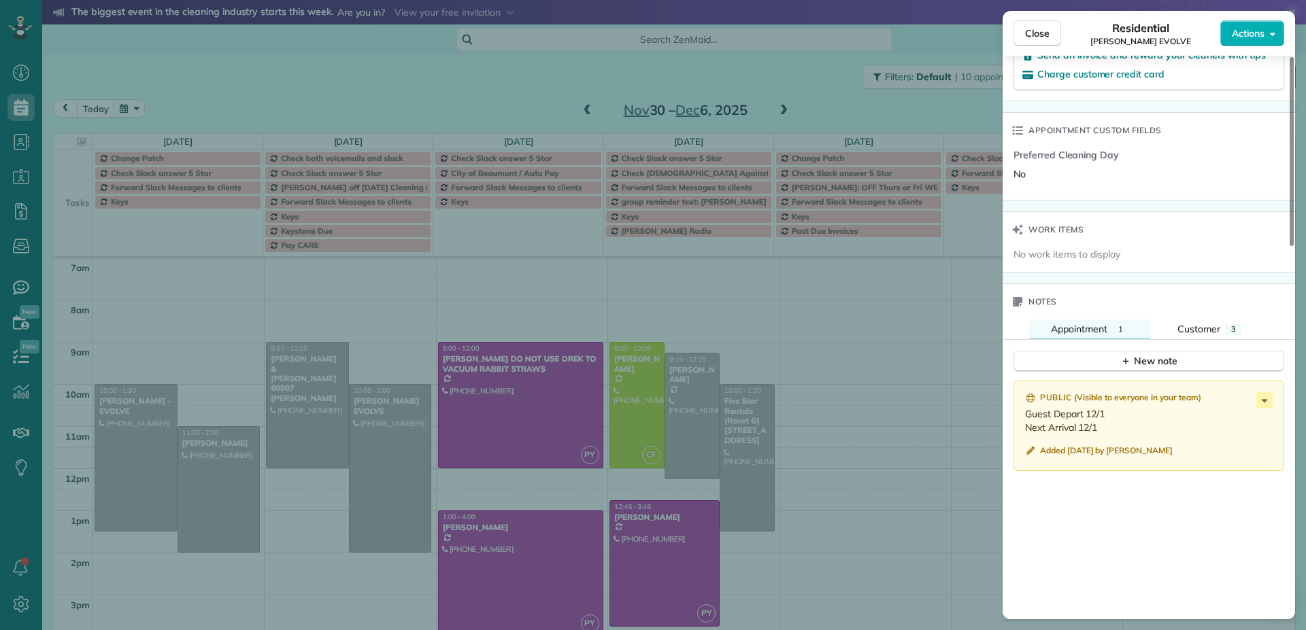
scroll to position [886, 0]
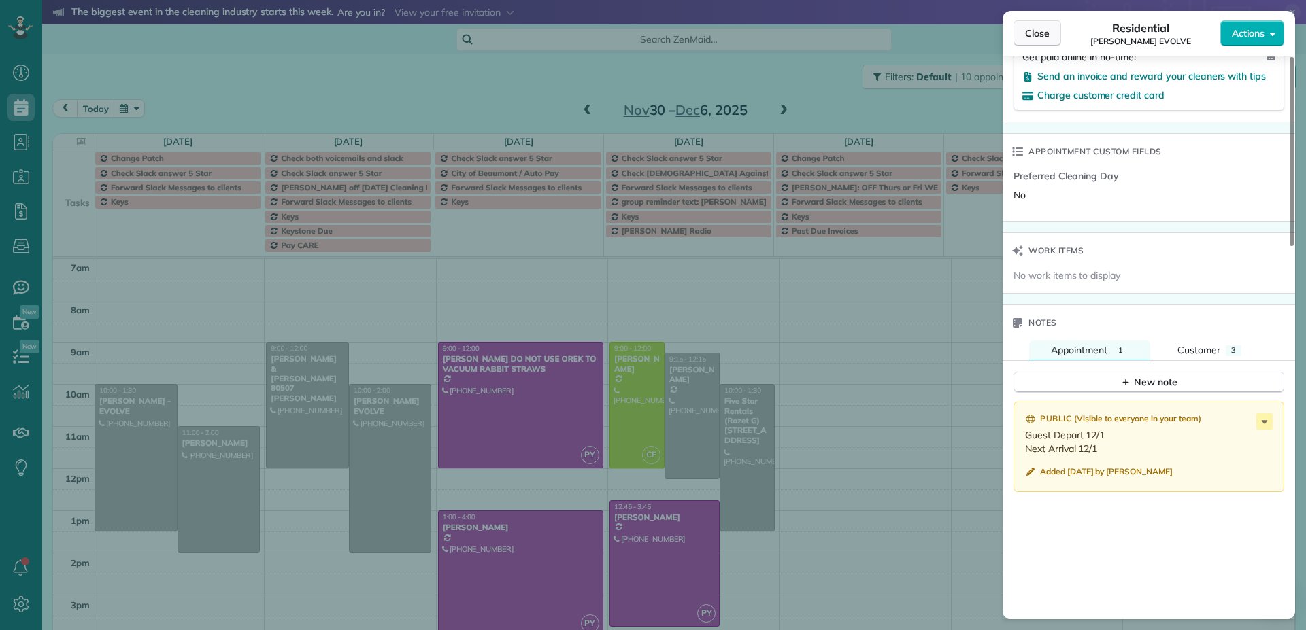
click at [1032, 34] on span "Close" at bounding box center [1037, 34] width 24 height 14
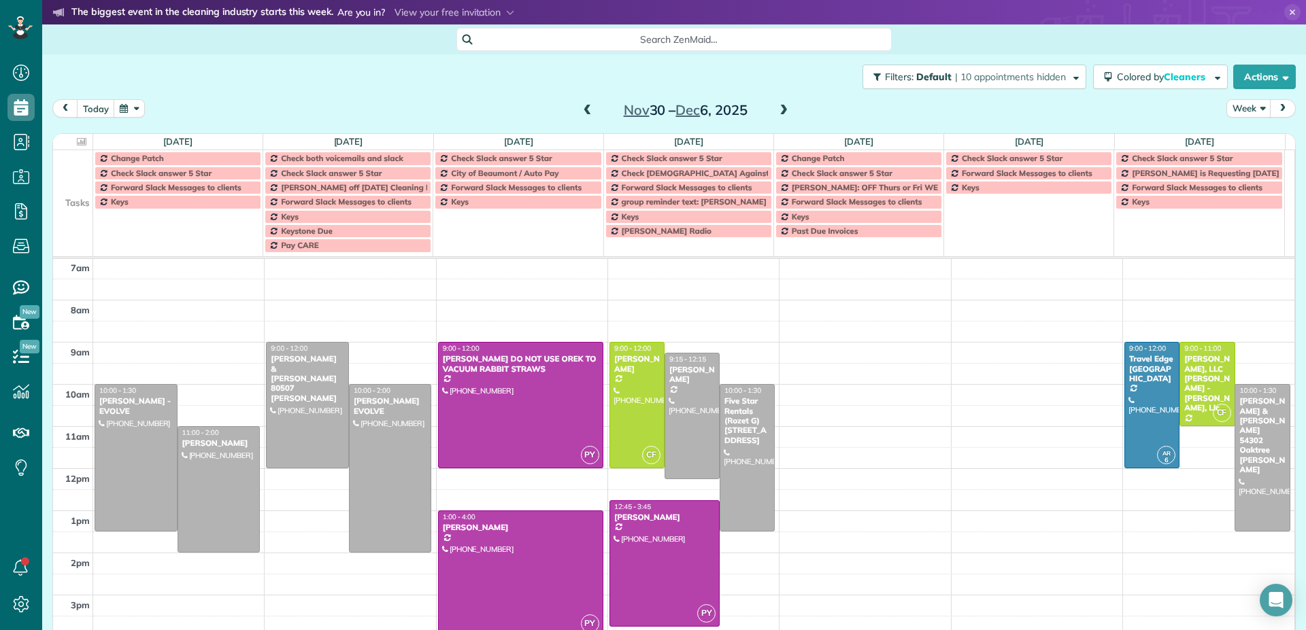
click at [781, 111] on span at bounding box center [783, 111] width 15 height 12
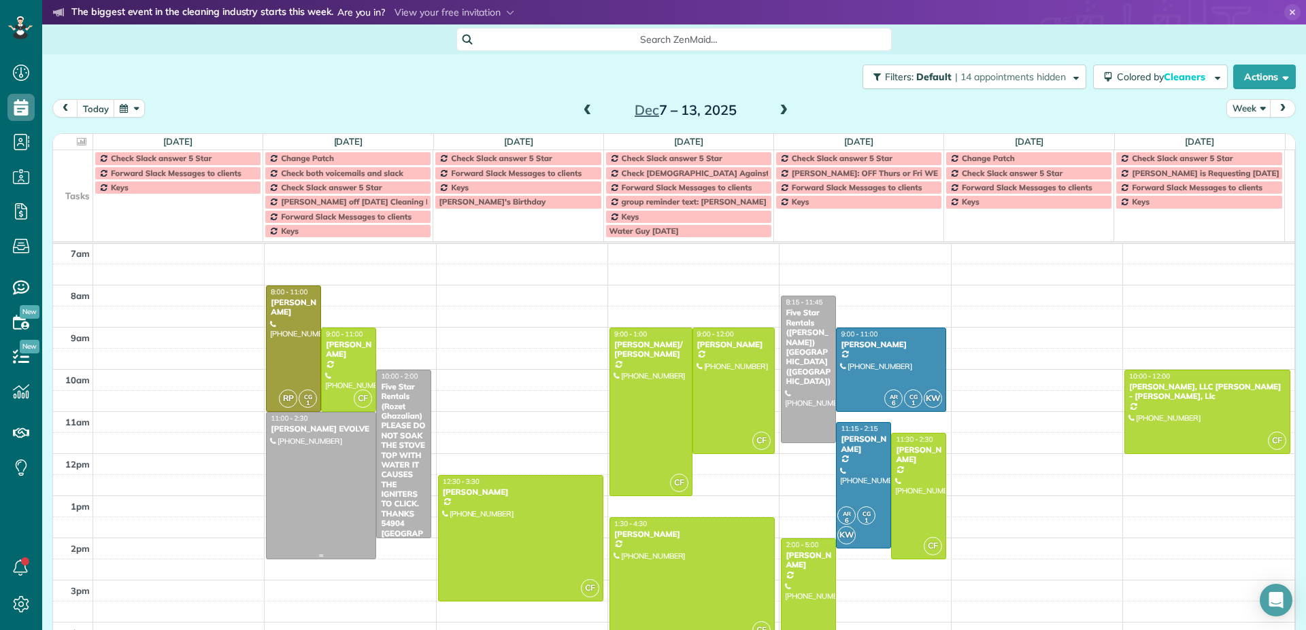
click at [320, 501] on div at bounding box center [321, 486] width 109 height 146
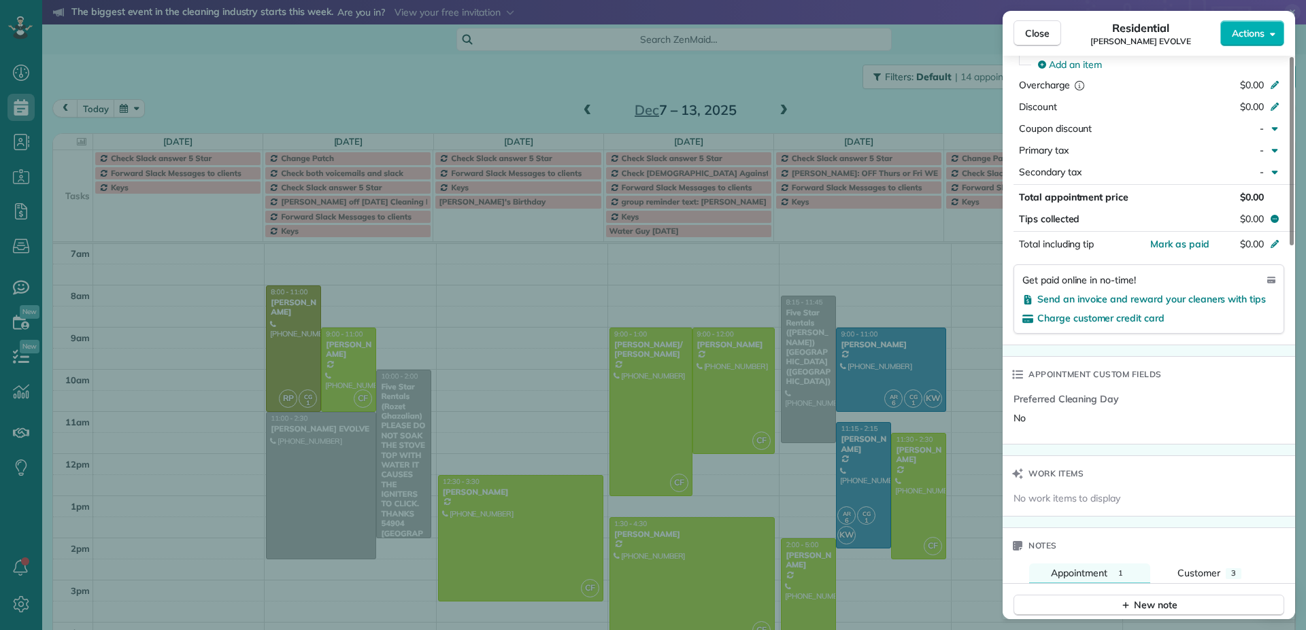
scroll to position [683, 0]
click at [1037, 35] on span "Close" at bounding box center [1037, 34] width 24 height 14
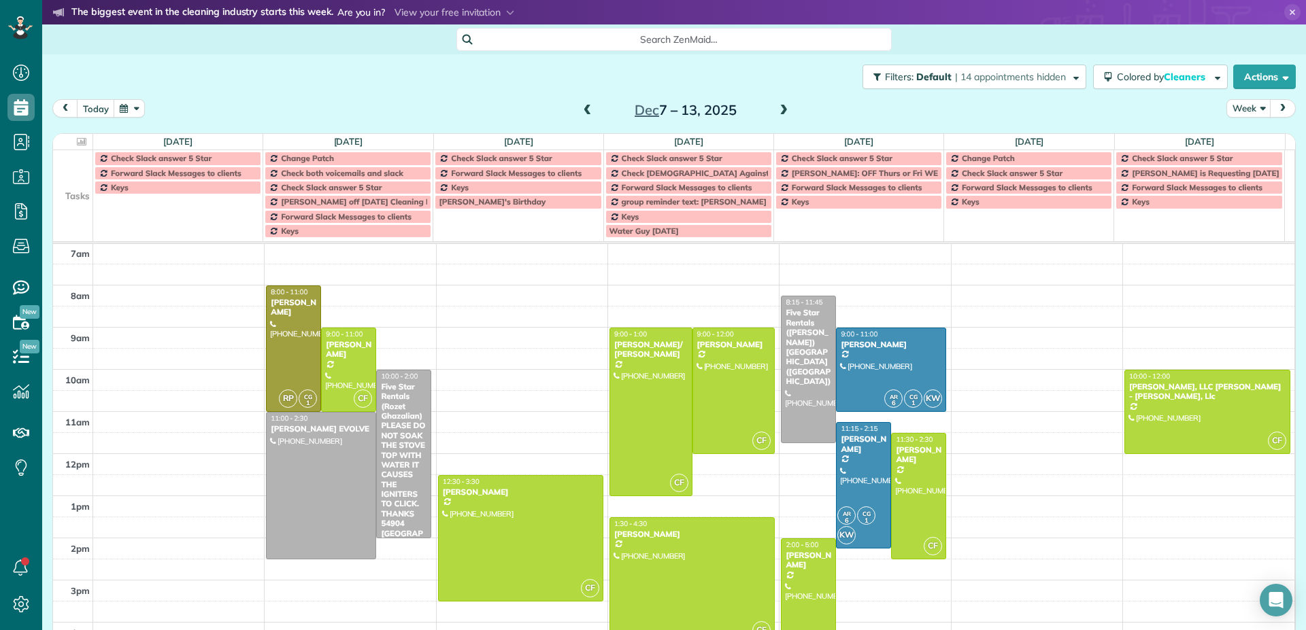
click at [779, 110] on span at bounding box center [783, 111] width 15 height 12
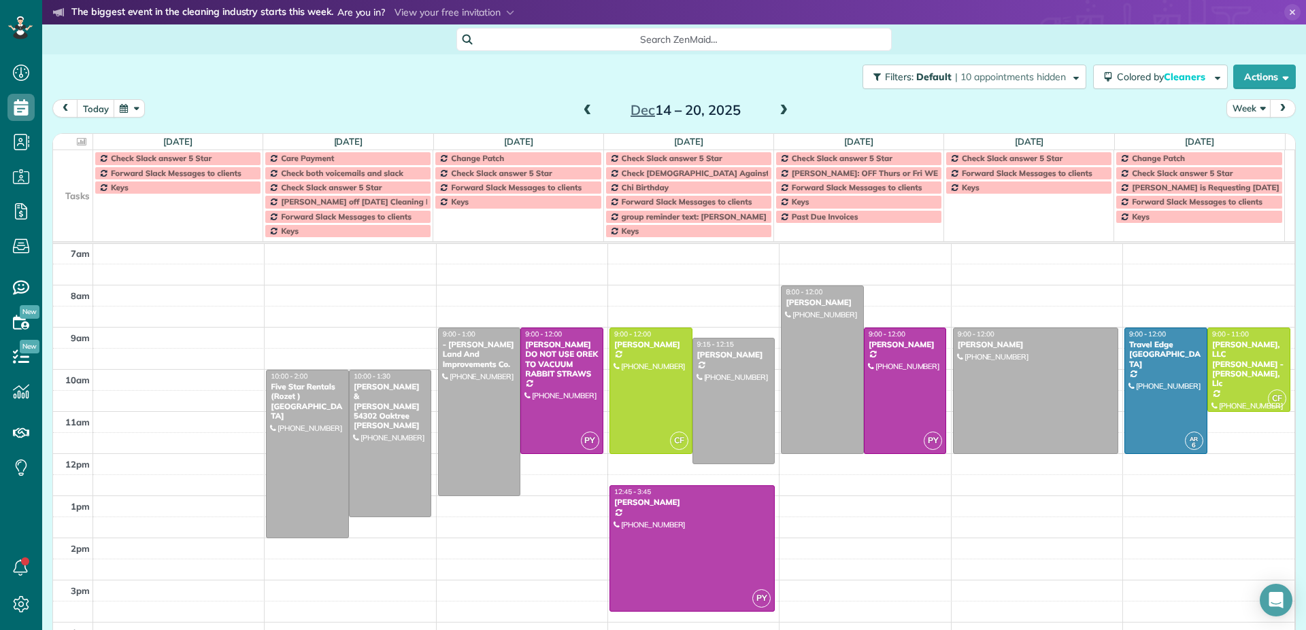
click at [779, 110] on span at bounding box center [783, 111] width 15 height 12
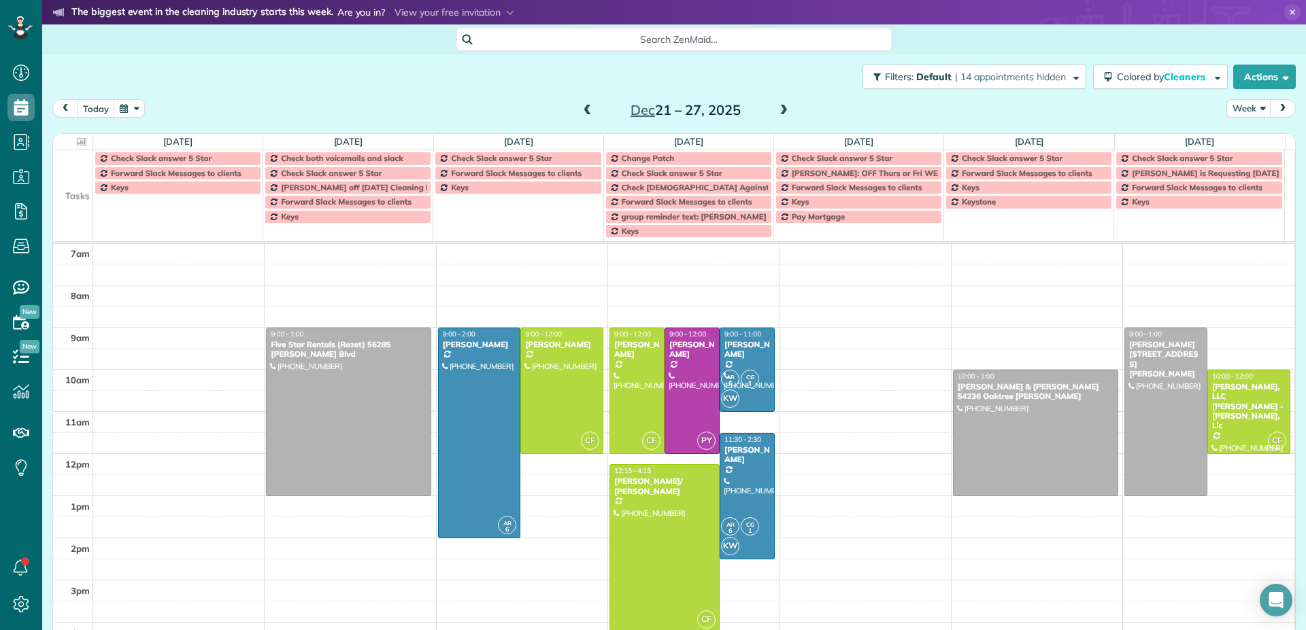
click at [779, 110] on span at bounding box center [783, 111] width 15 height 12
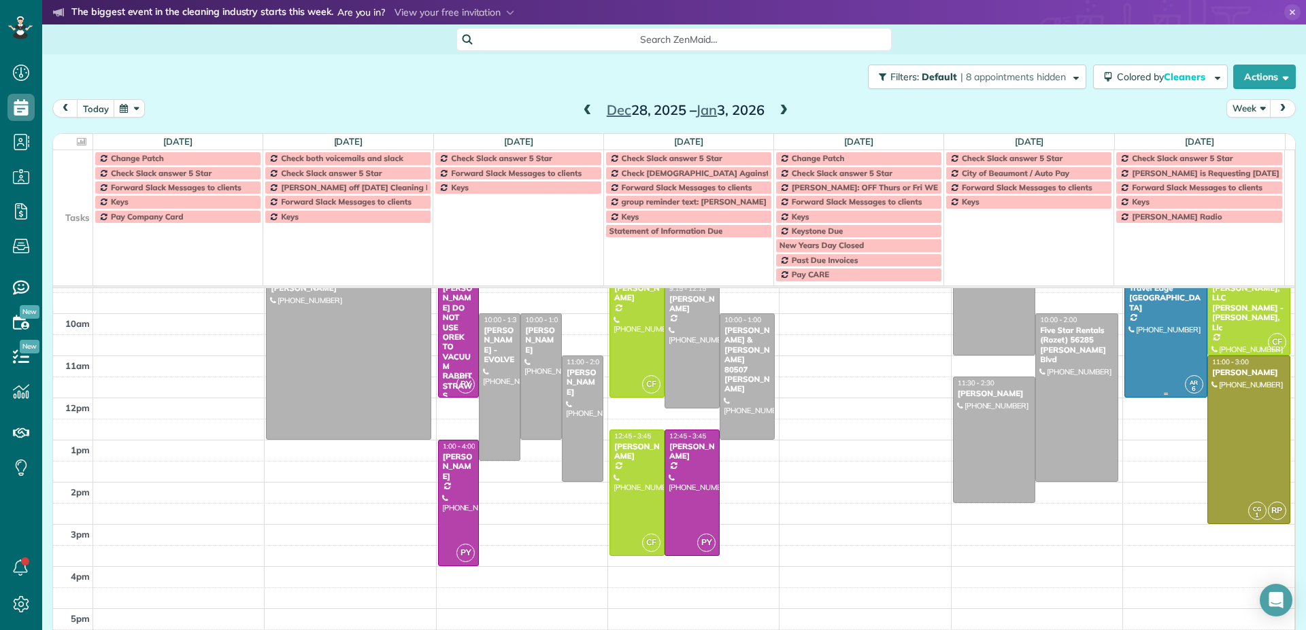
scroll to position [153, 0]
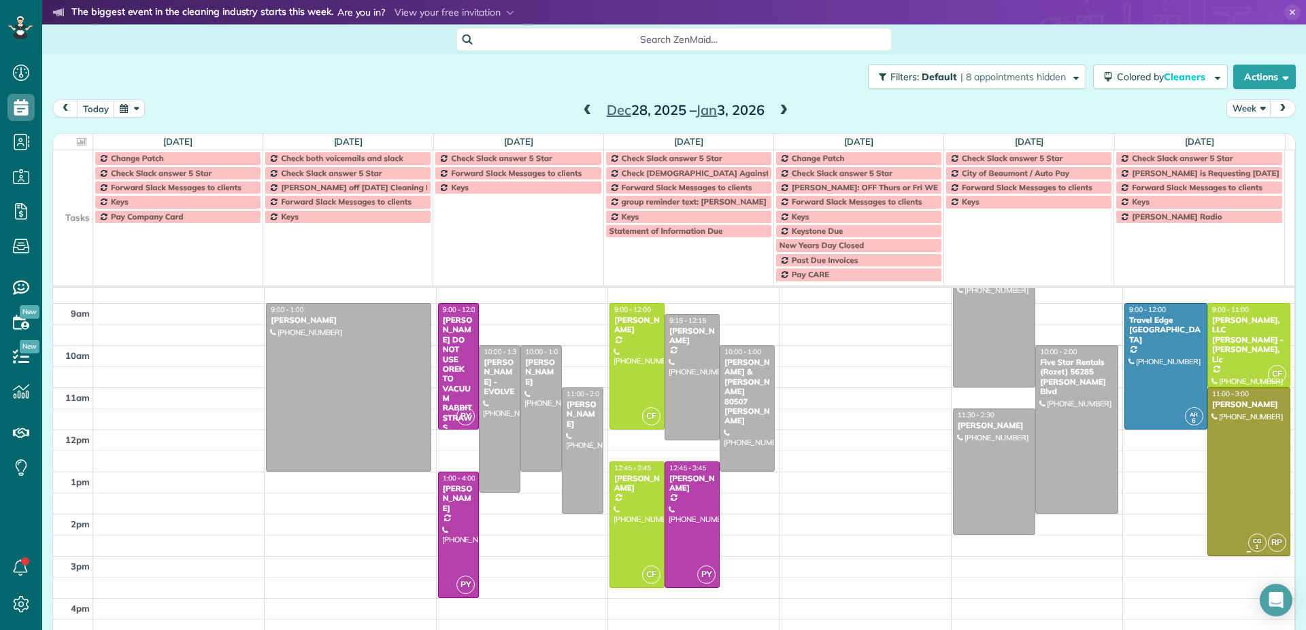
click at [1219, 450] on div at bounding box center [1249, 471] width 82 height 167
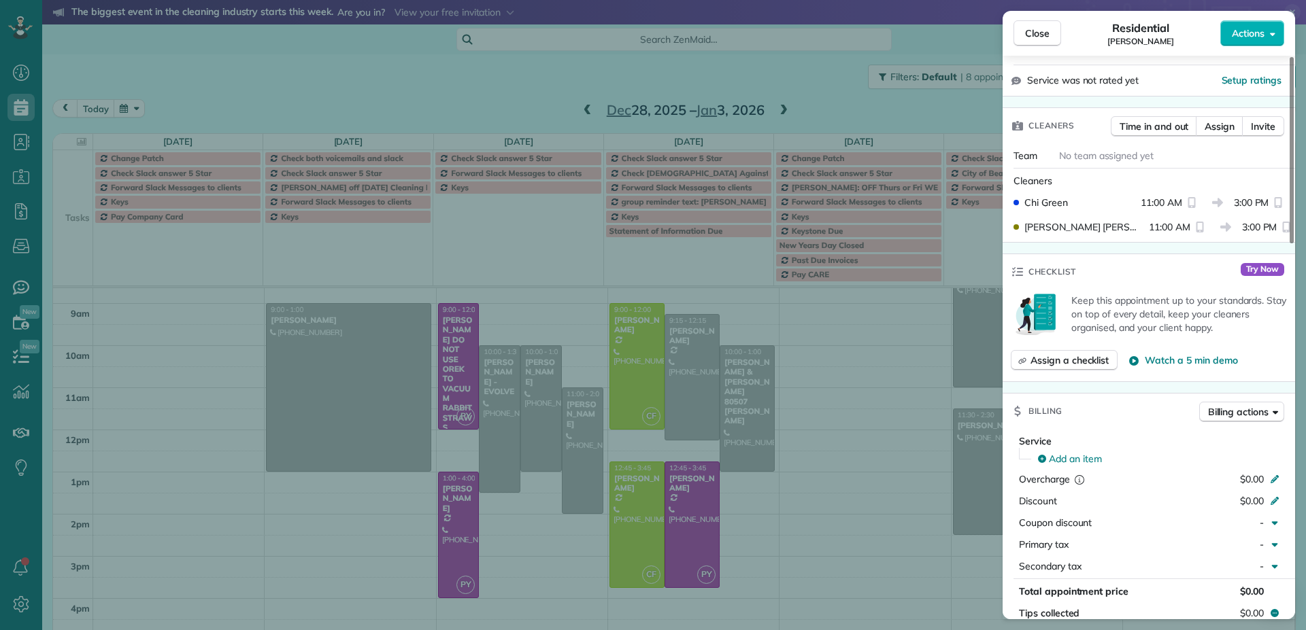
scroll to position [112, 0]
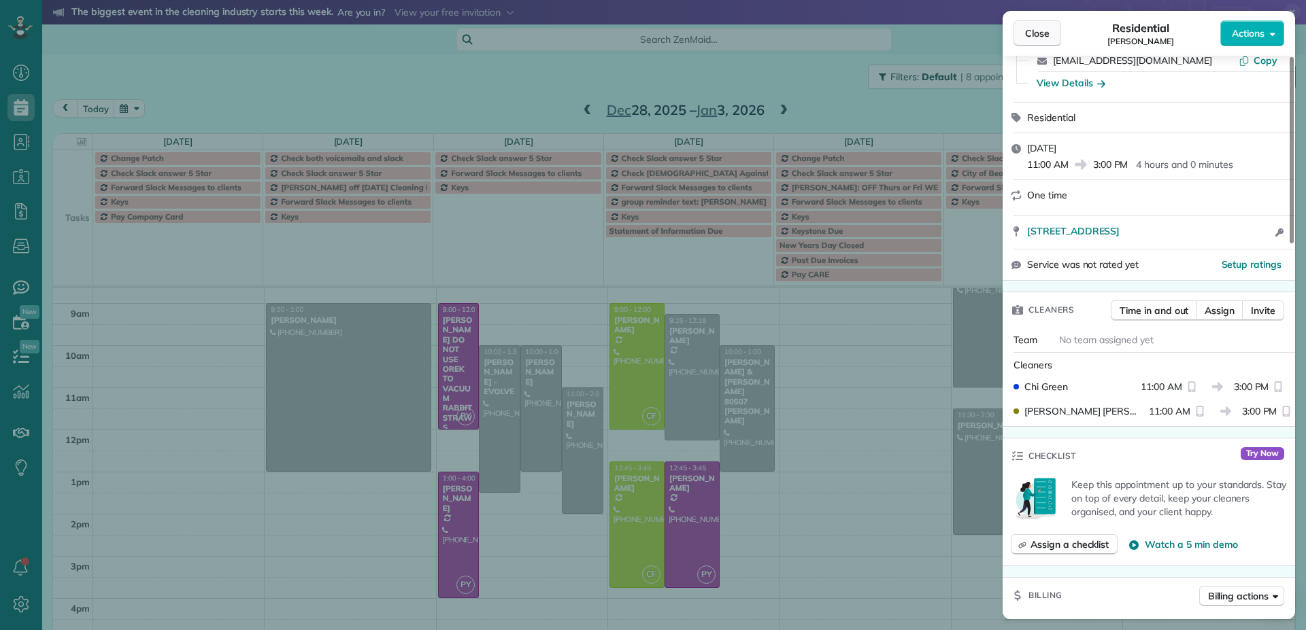
click at [1048, 35] on span "Close" at bounding box center [1037, 34] width 24 height 14
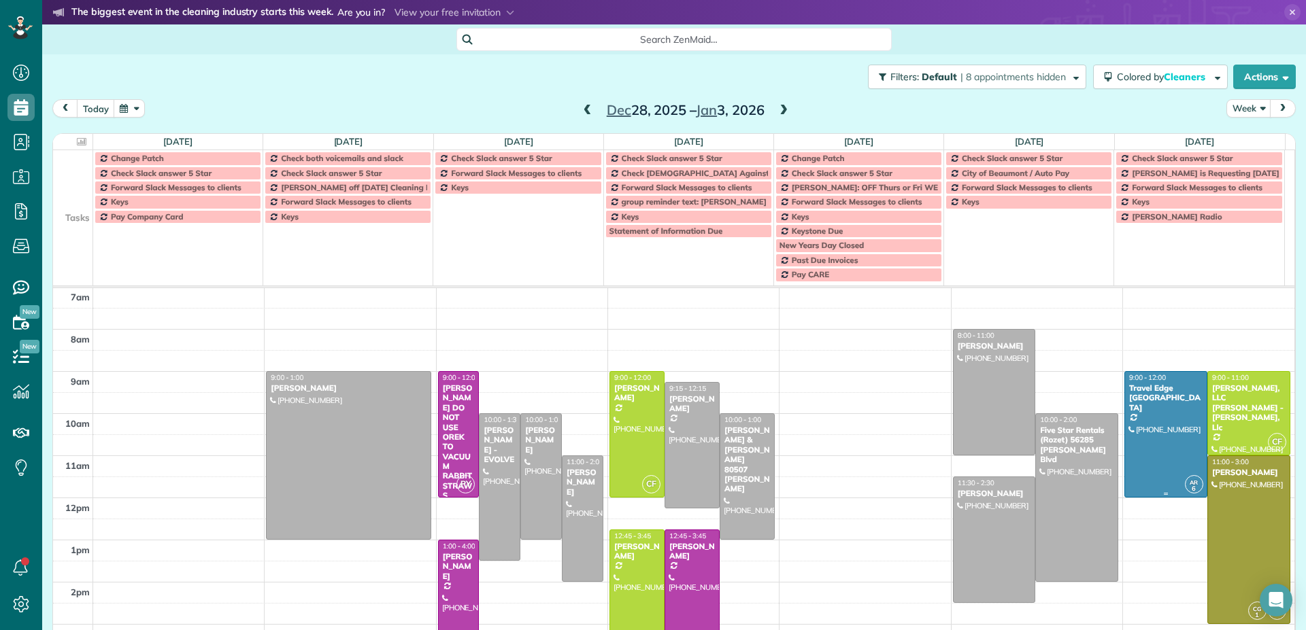
scroll to position [153, 0]
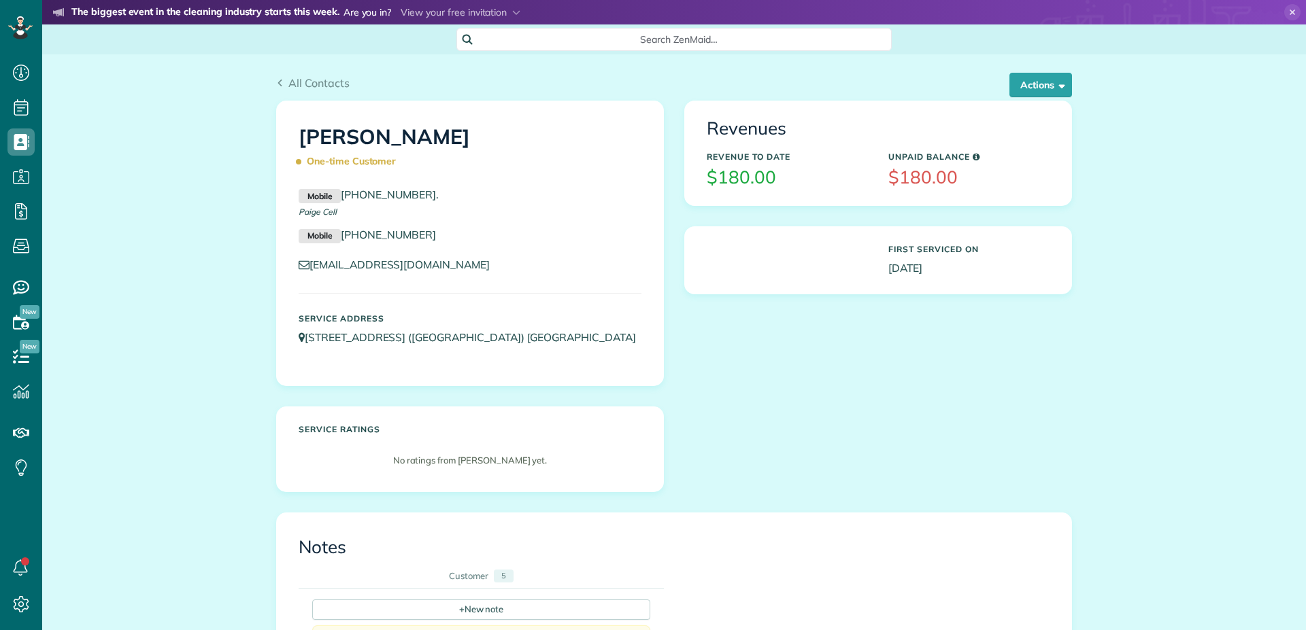
scroll to position [6, 6]
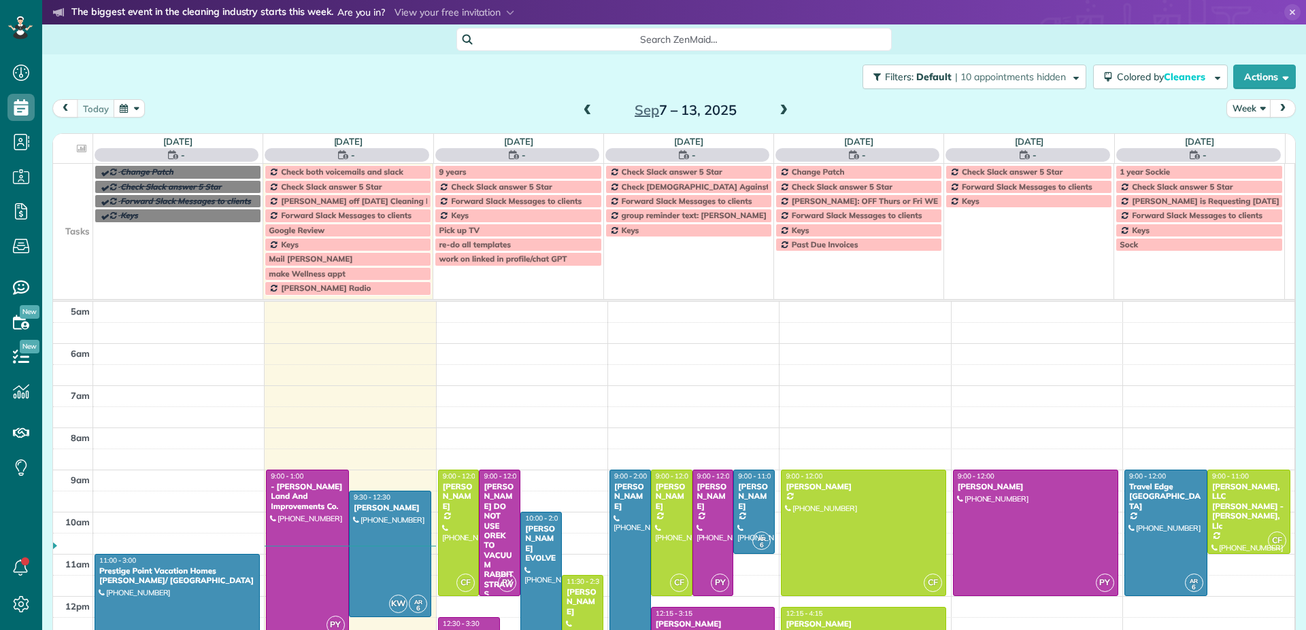
scroll to position [85, 0]
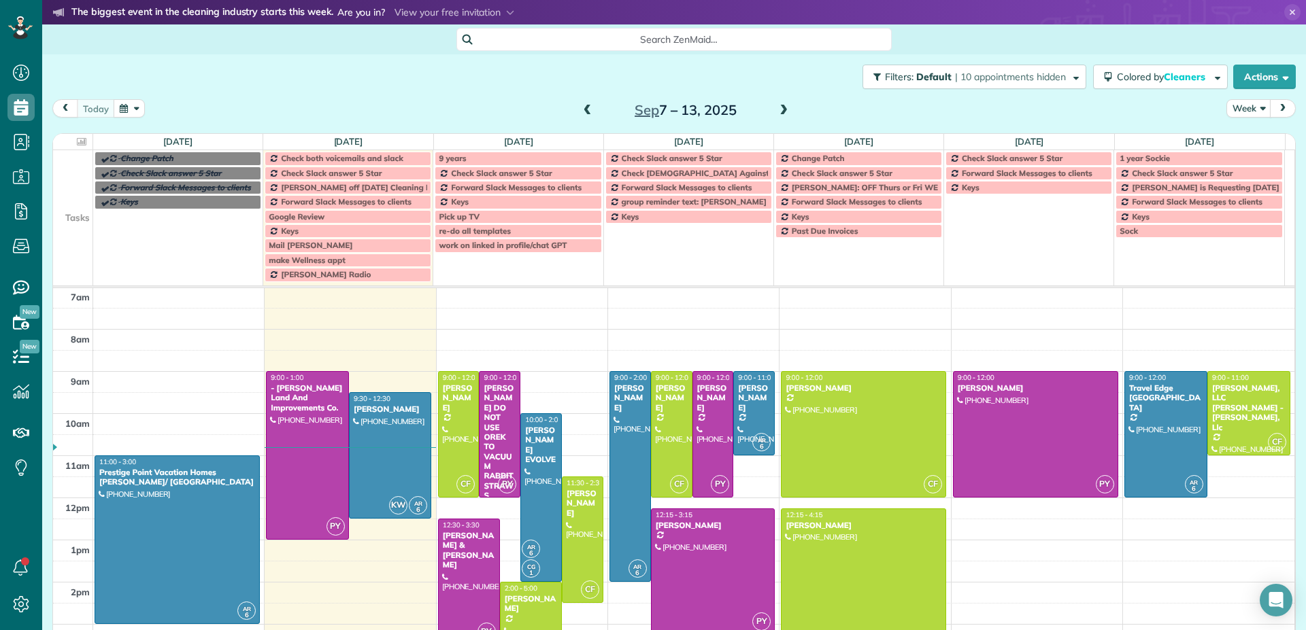
click at [779, 110] on span at bounding box center [783, 111] width 15 height 12
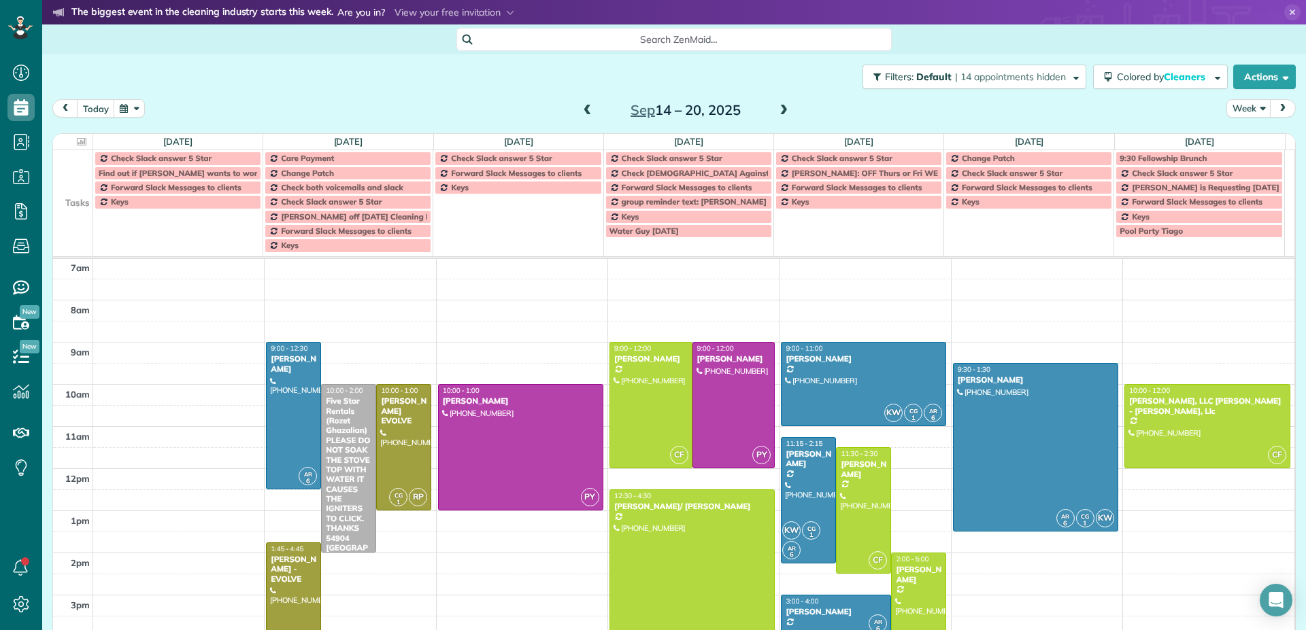
click at [779, 110] on span at bounding box center [783, 111] width 15 height 12
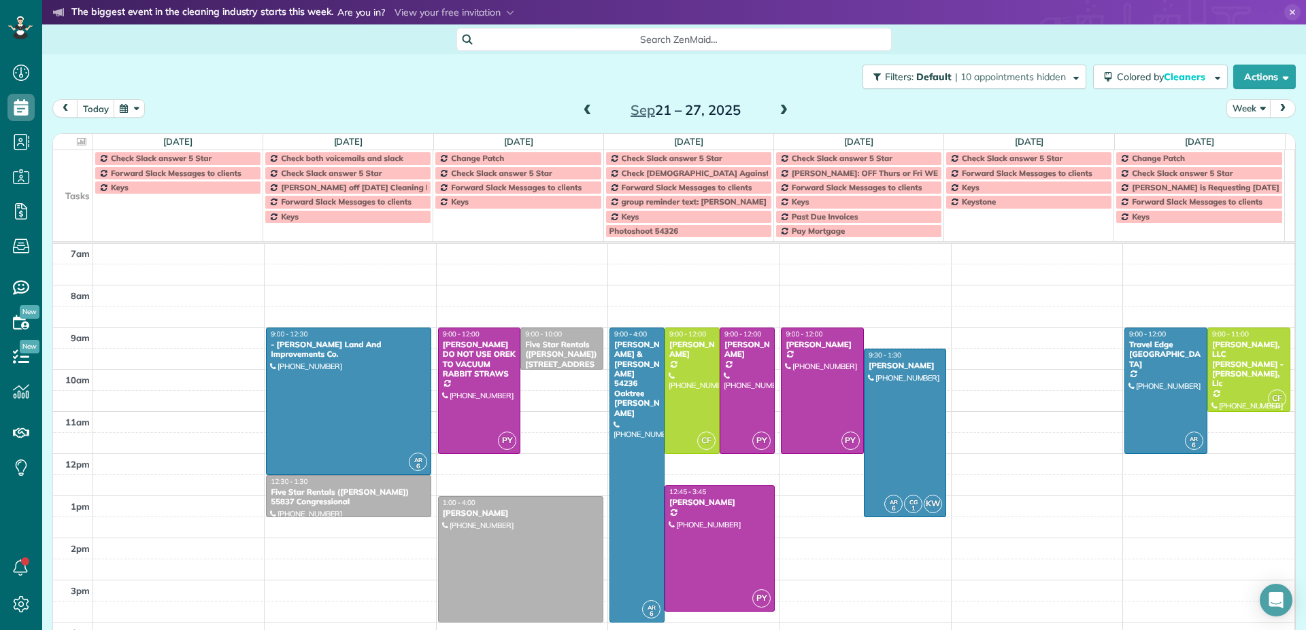
click at [779, 110] on span at bounding box center [783, 111] width 15 height 12
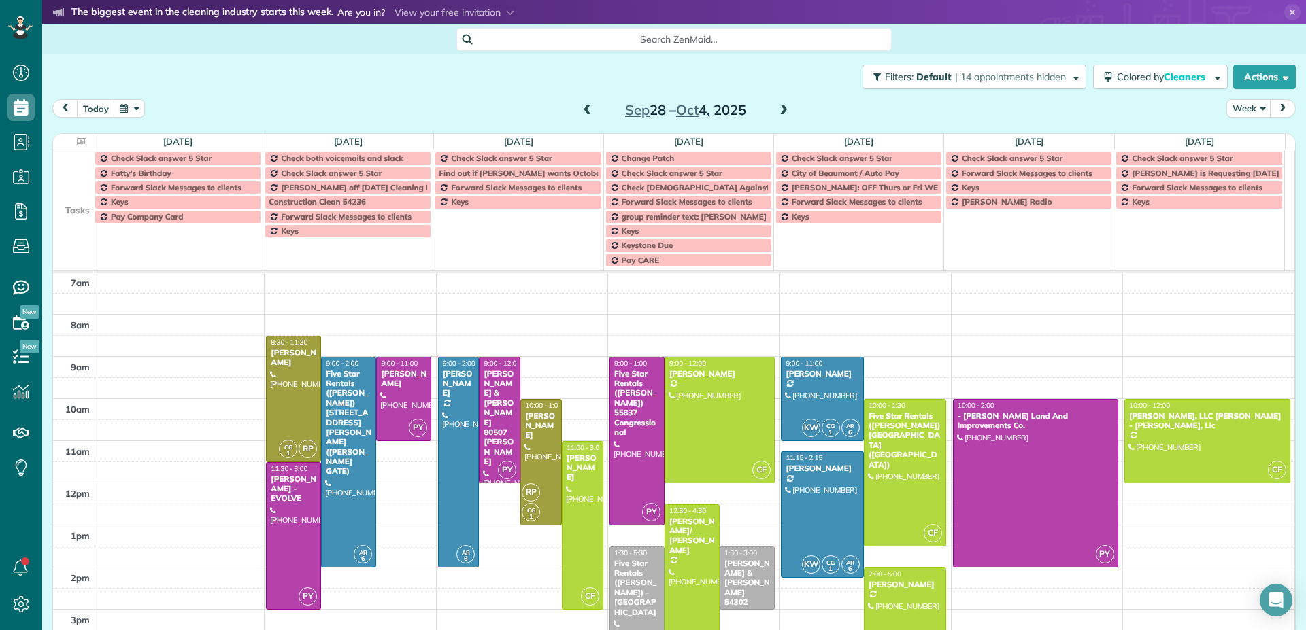
click at [779, 110] on span at bounding box center [783, 111] width 15 height 12
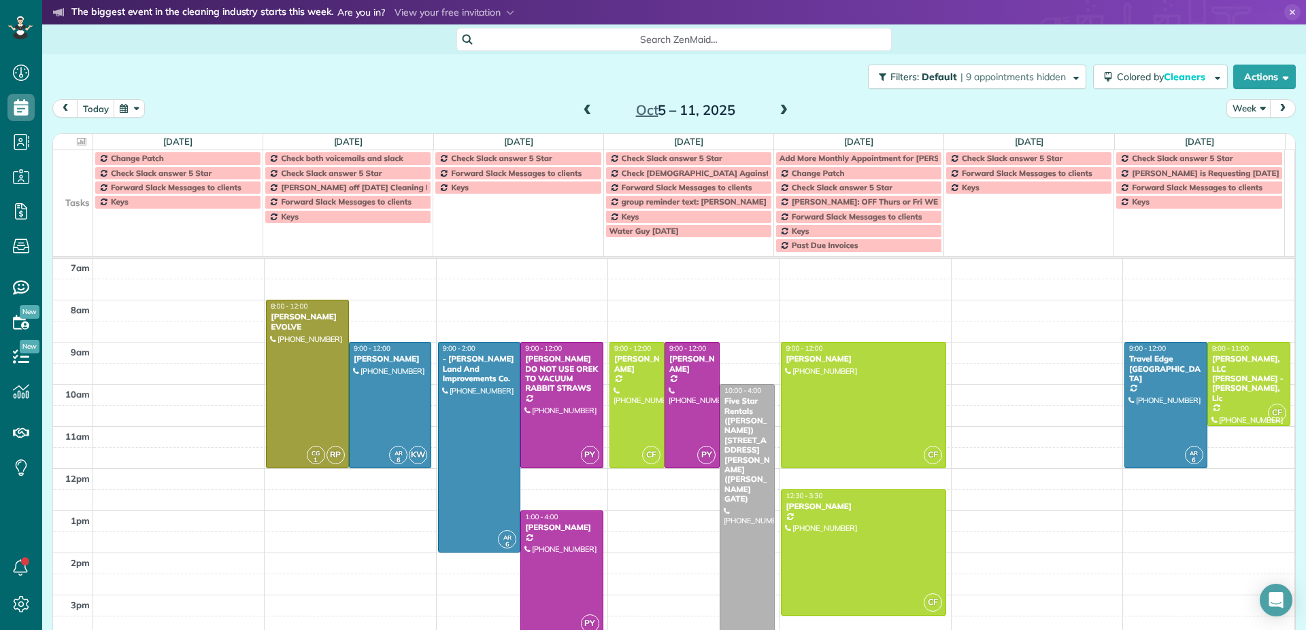
click at [779, 110] on span at bounding box center [783, 111] width 15 height 12
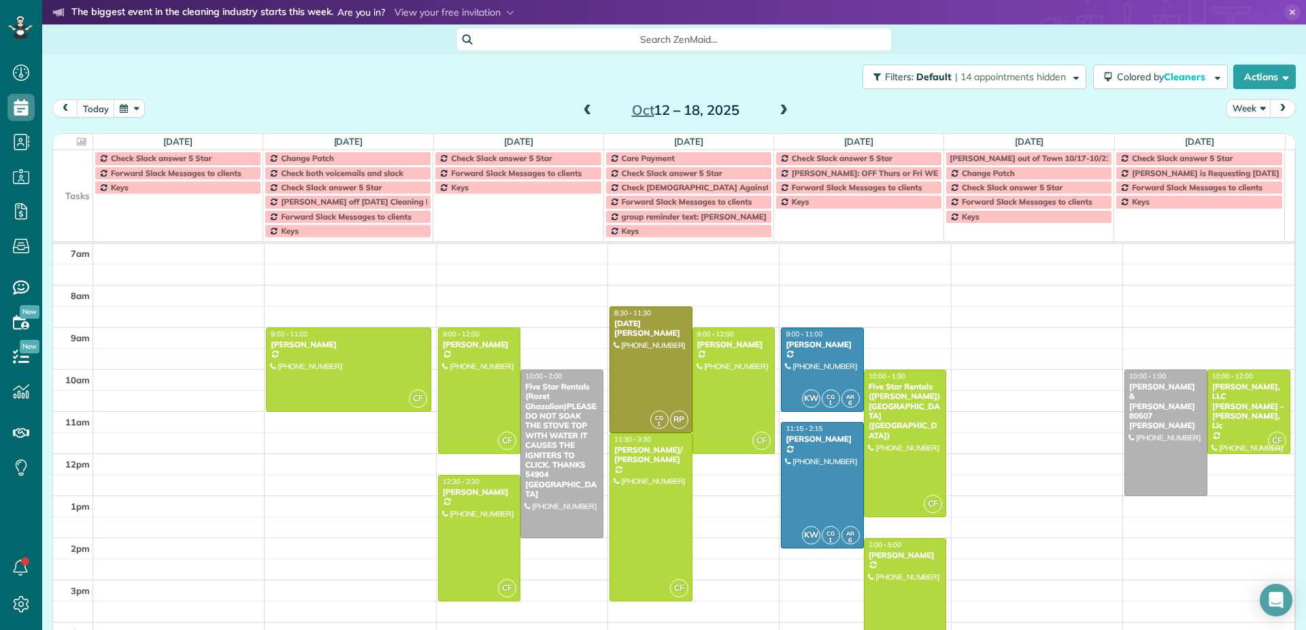
click at [779, 110] on span at bounding box center [783, 111] width 15 height 12
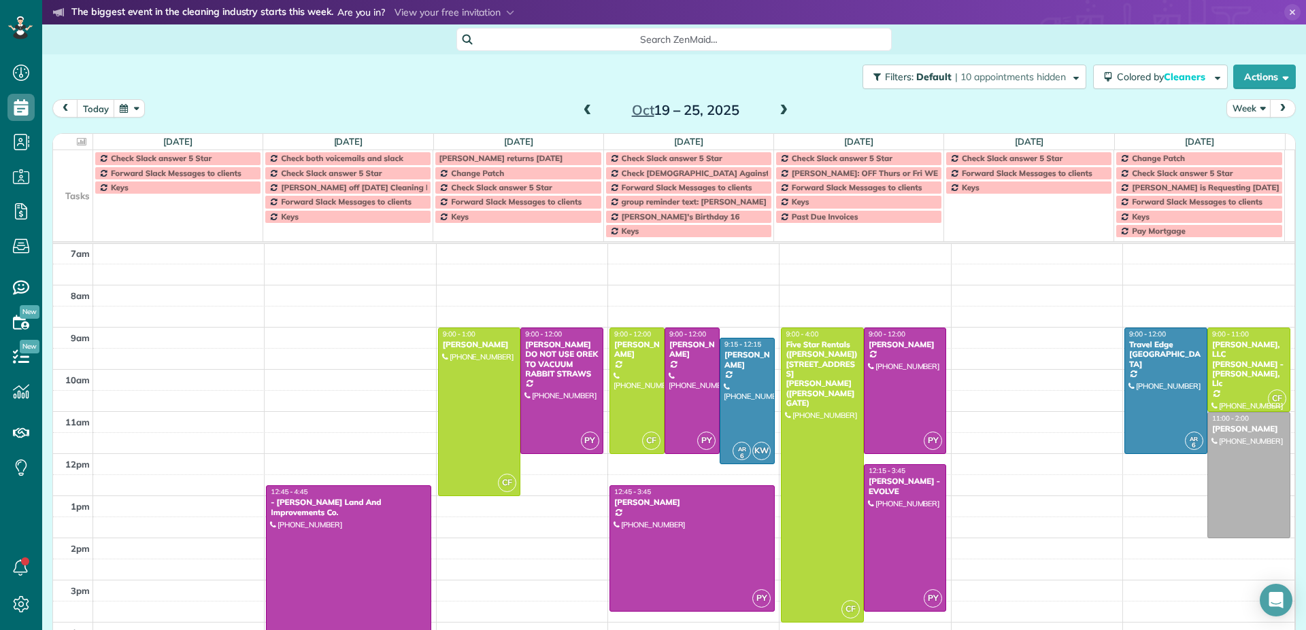
click at [779, 110] on span at bounding box center [783, 111] width 15 height 12
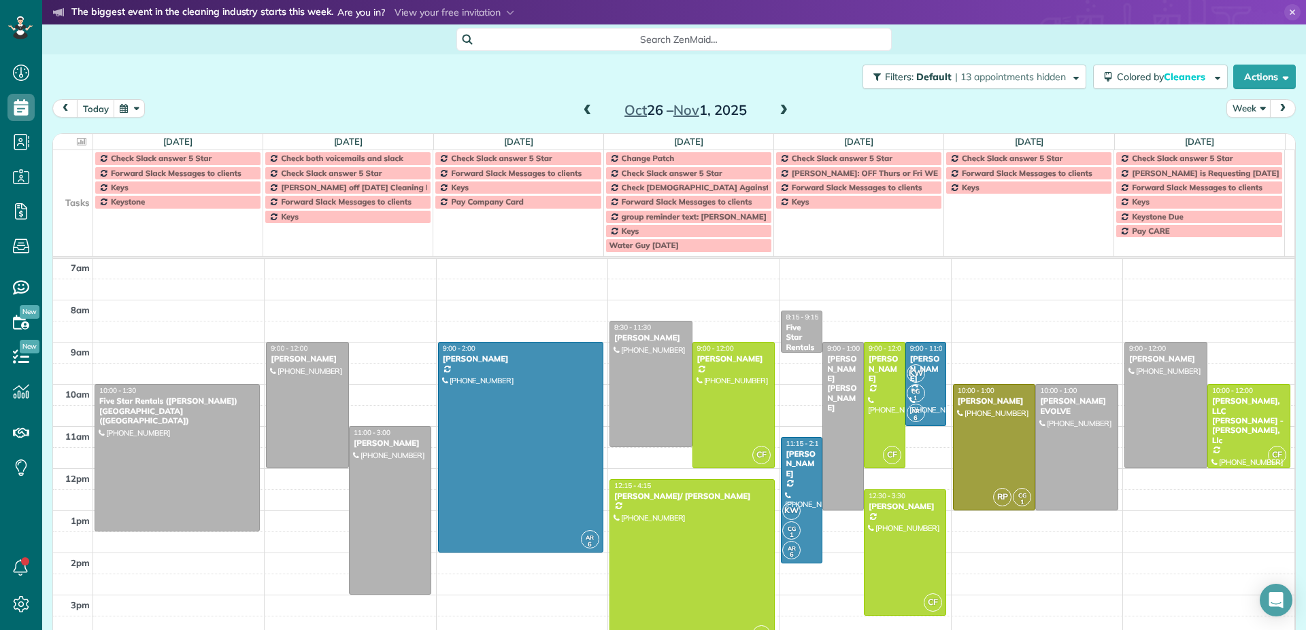
click at [779, 110] on span at bounding box center [783, 111] width 15 height 12
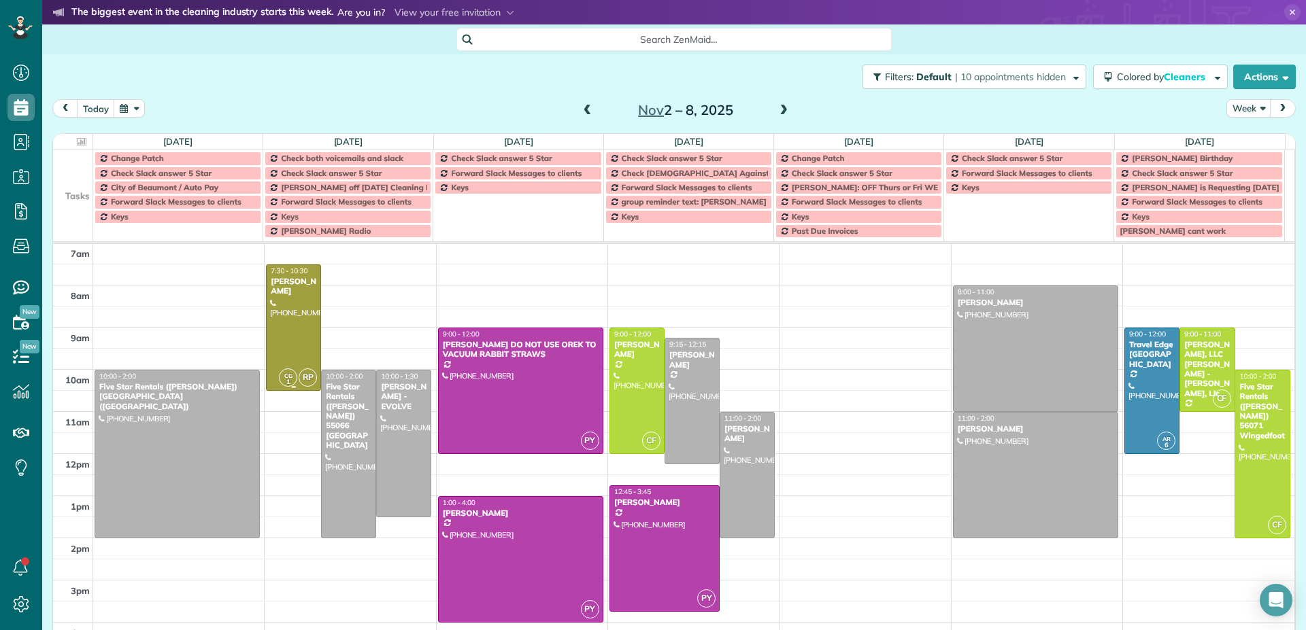
click at [288, 337] on div at bounding box center [294, 327] width 54 height 125
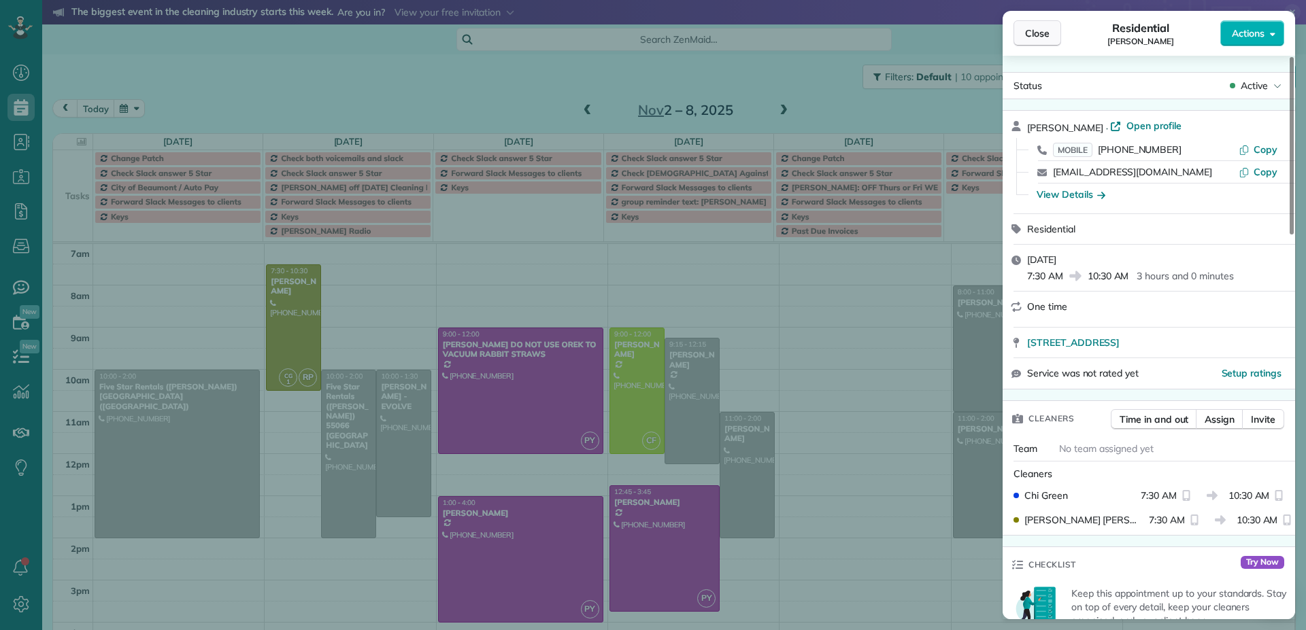
click at [1034, 35] on span "Close" at bounding box center [1037, 34] width 24 height 14
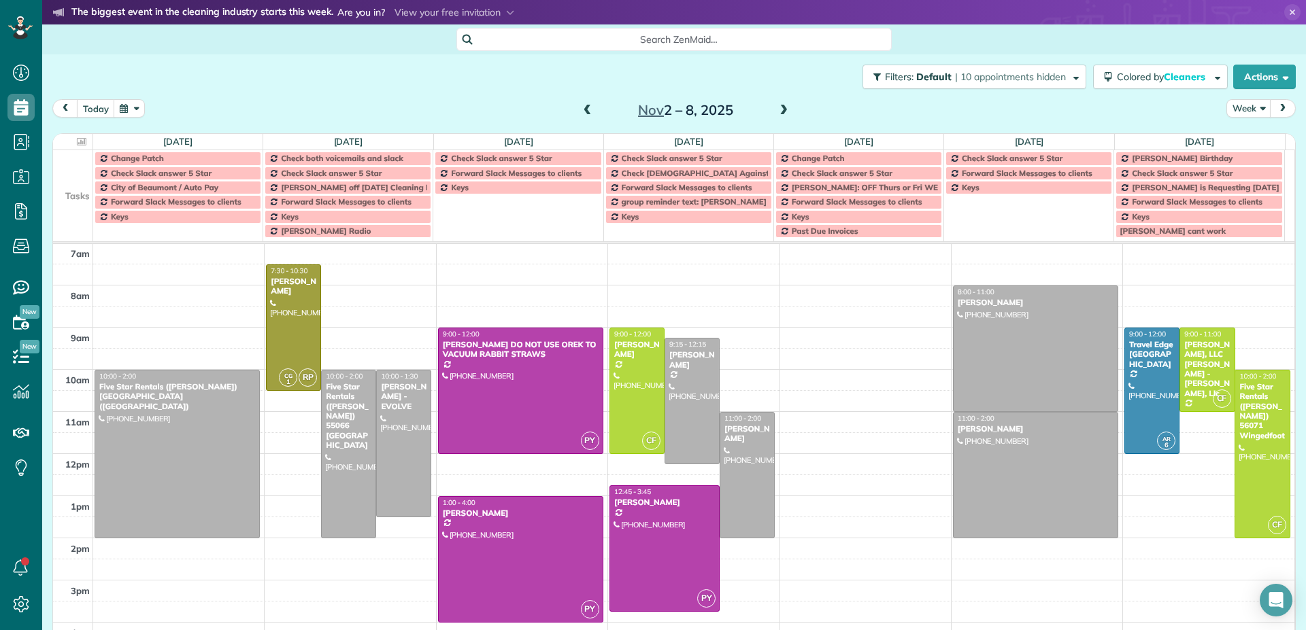
click at [780, 110] on span at bounding box center [783, 111] width 15 height 12
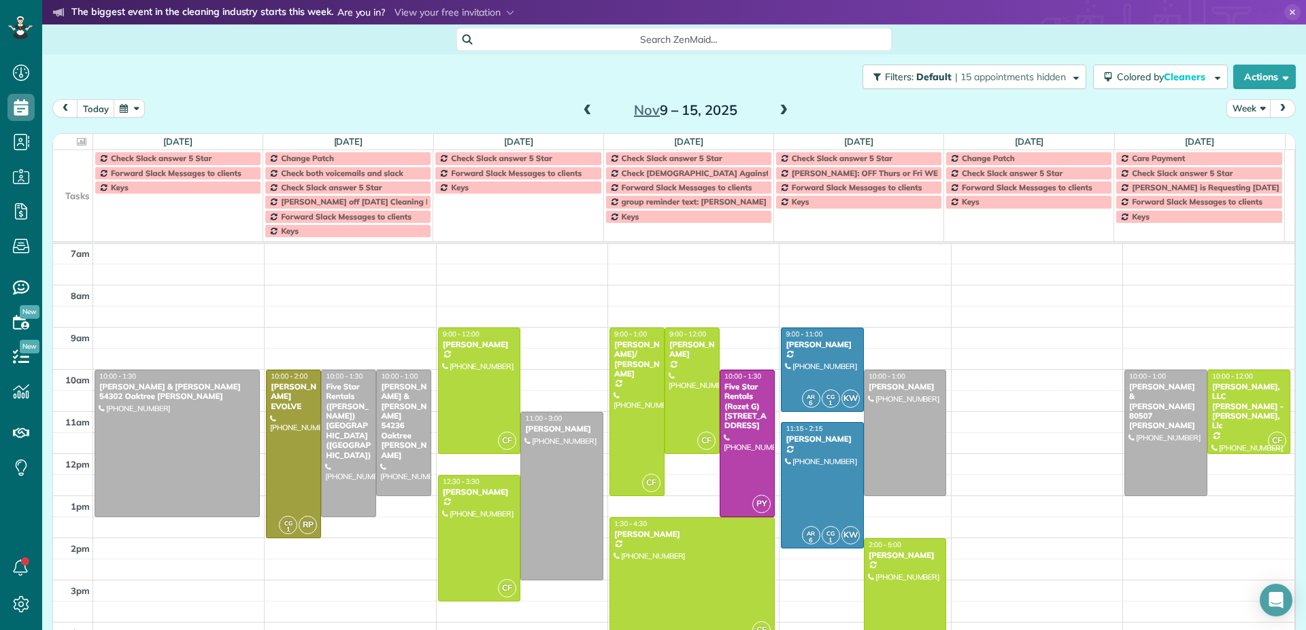
click at [779, 110] on span at bounding box center [783, 111] width 15 height 12
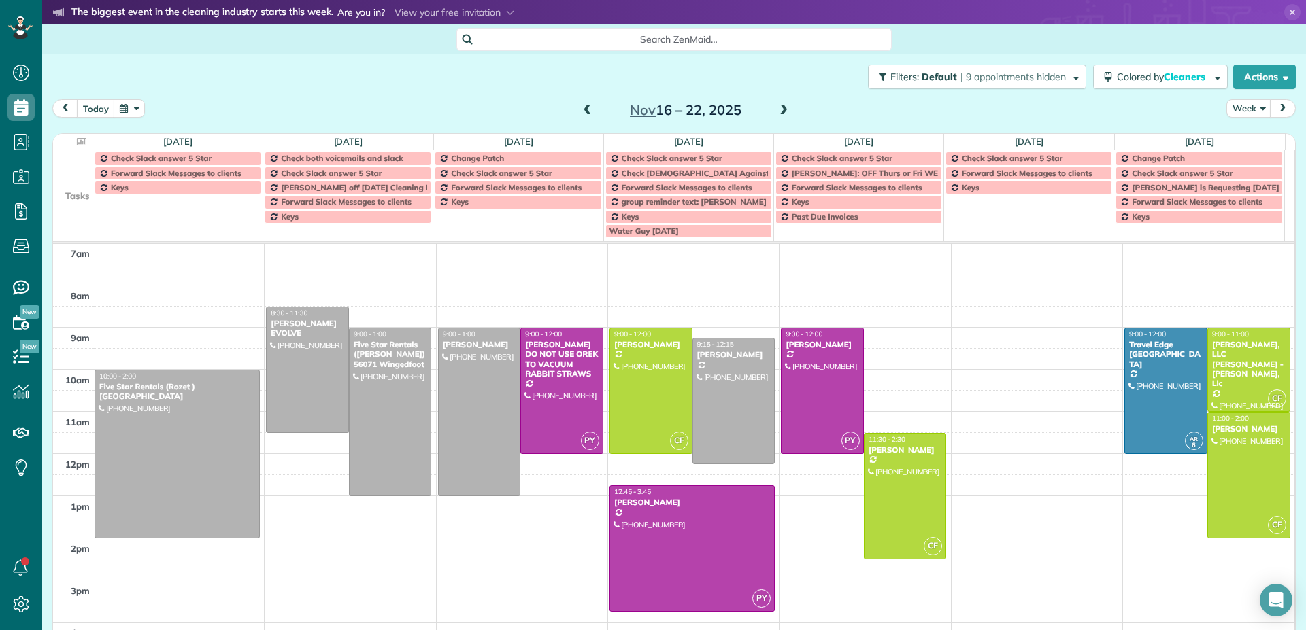
click at [779, 110] on span at bounding box center [783, 111] width 15 height 12
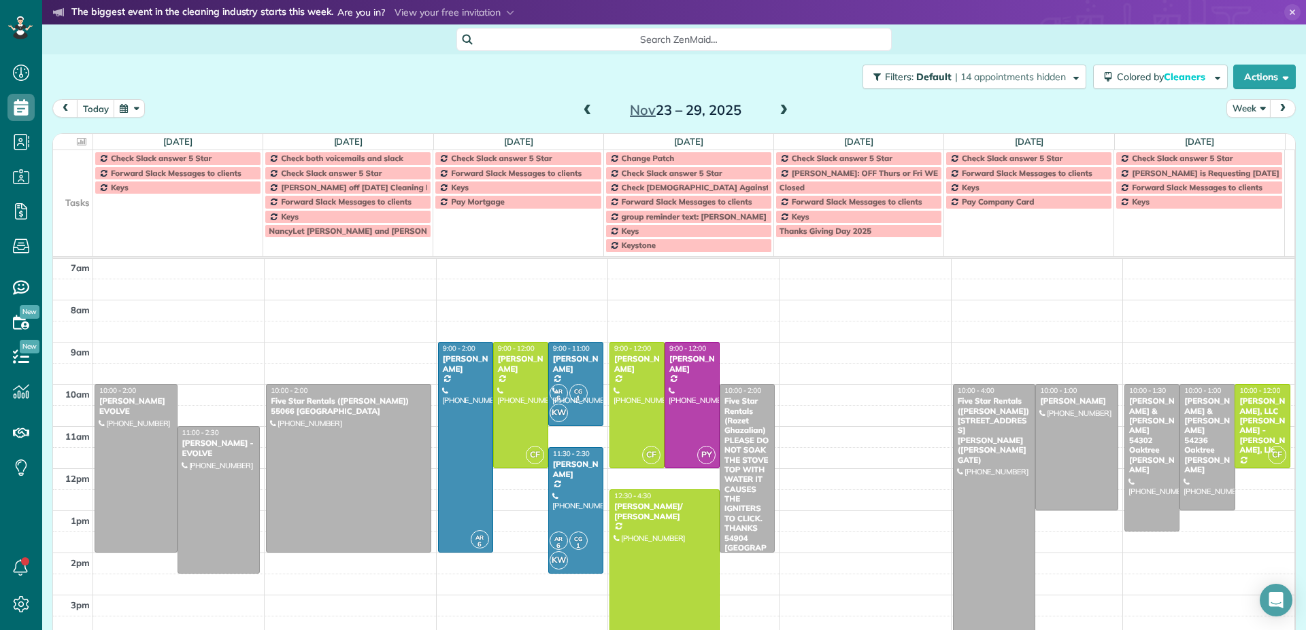
click at [779, 110] on span at bounding box center [783, 111] width 15 height 12
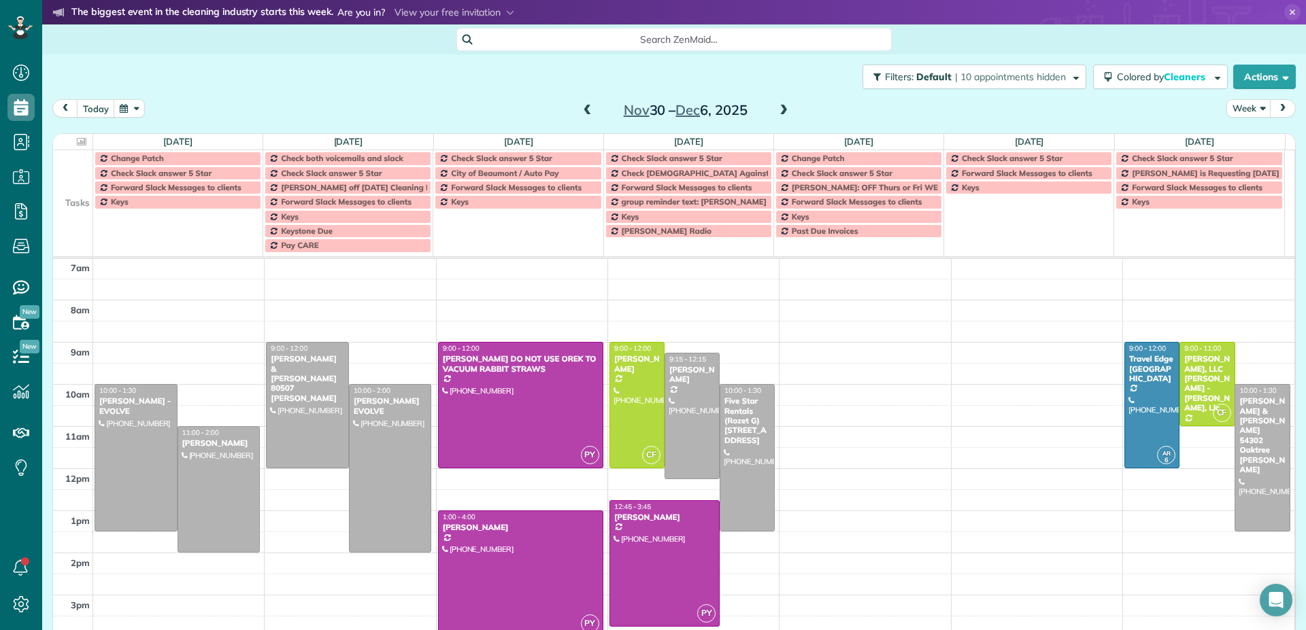
click at [779, 110] on span at bounding box center [783, 111] width 15 height 12
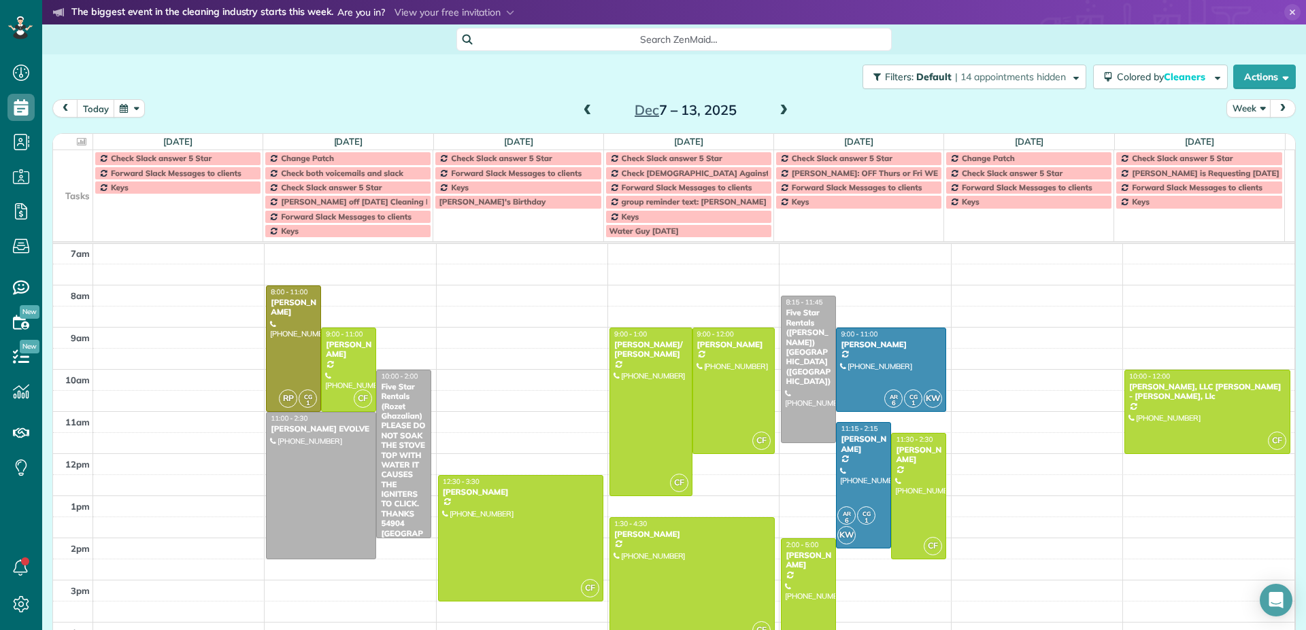
click at [779, 110] on span at bounding box center [783, 111] width 15 height 12
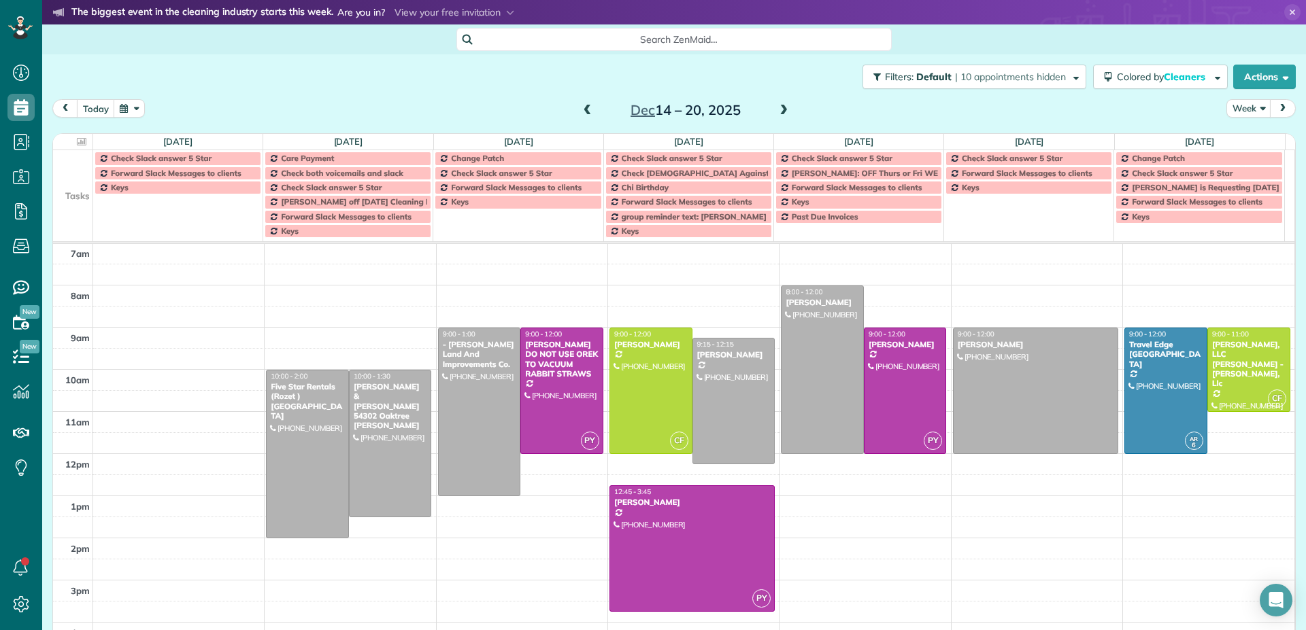
click at [779, 110] on span at bounding box center [783, 111] width 15 height 12
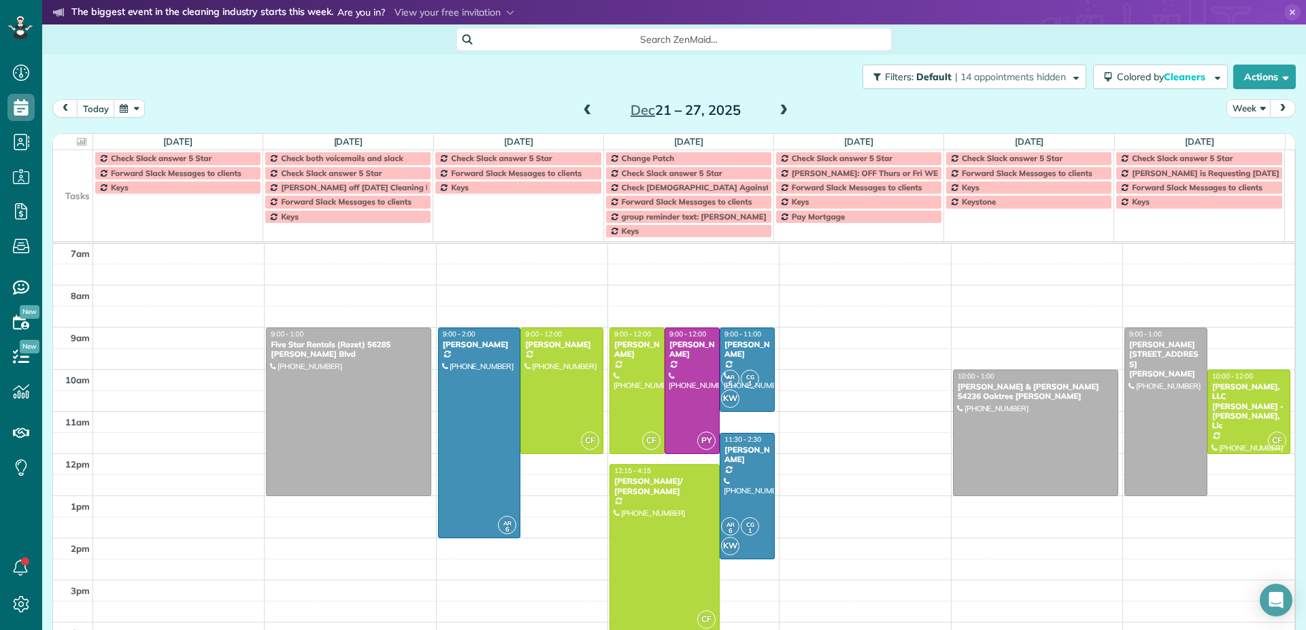
click at [779, 110] on span at bounding box center [783, 111] width 15 height 12
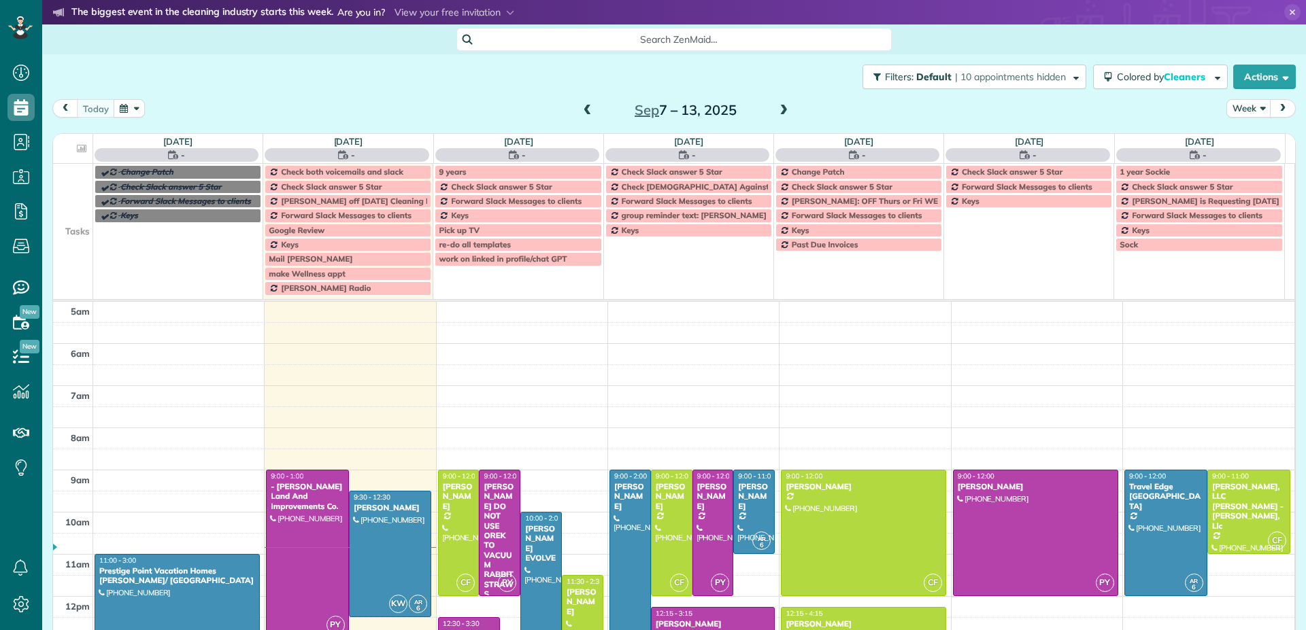
scroll to position [85, 0]
